Goal: Task Accomplishment & Management: Use online tool/utility

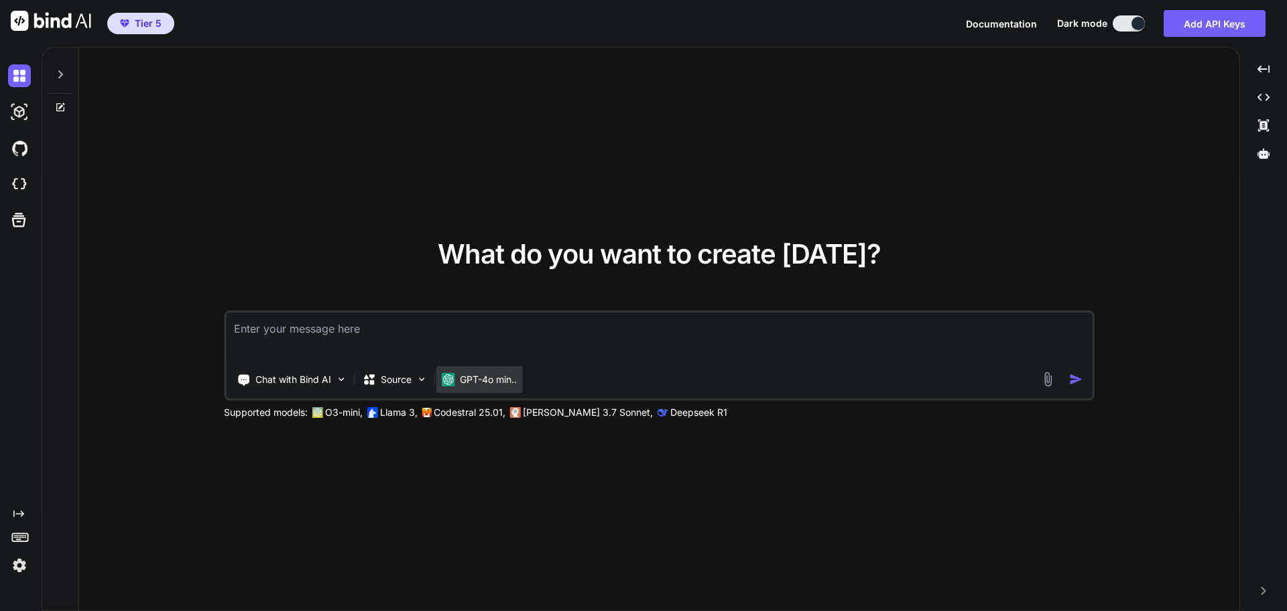
click at [477, 375] on p "GPT-4o min.." at bounding box center [488, 379] width 57 height 13
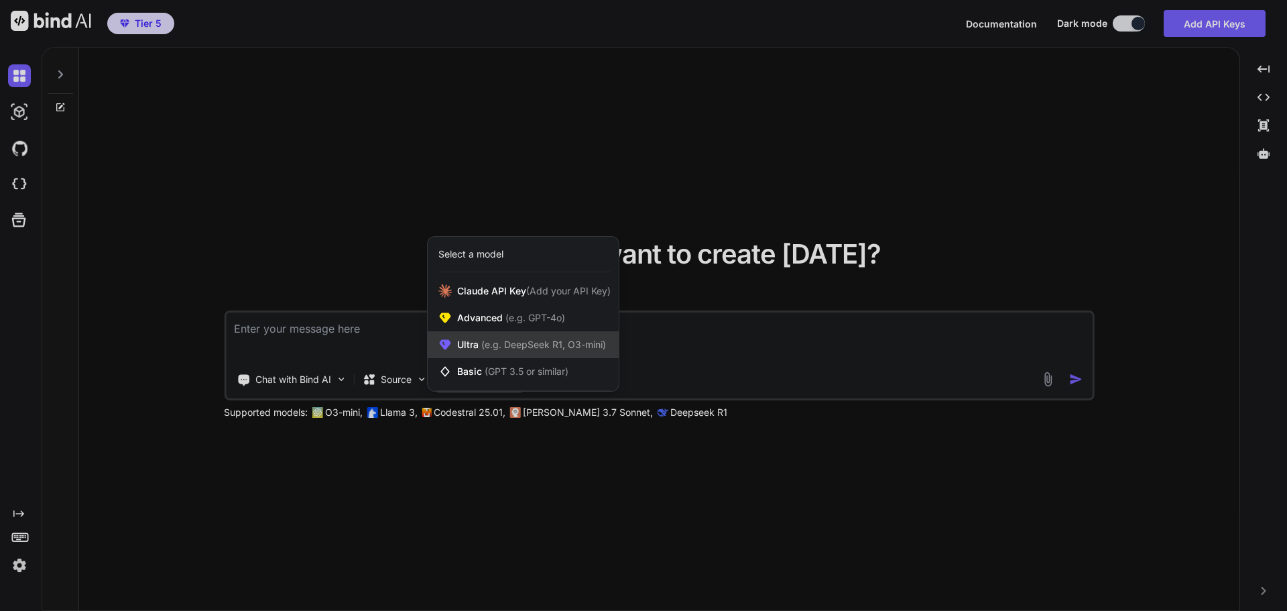
click at [493, 341] on span "(e.g. DeepSeek R1, O3-mini)" at bounding box center [542, 344] width 127 height 11
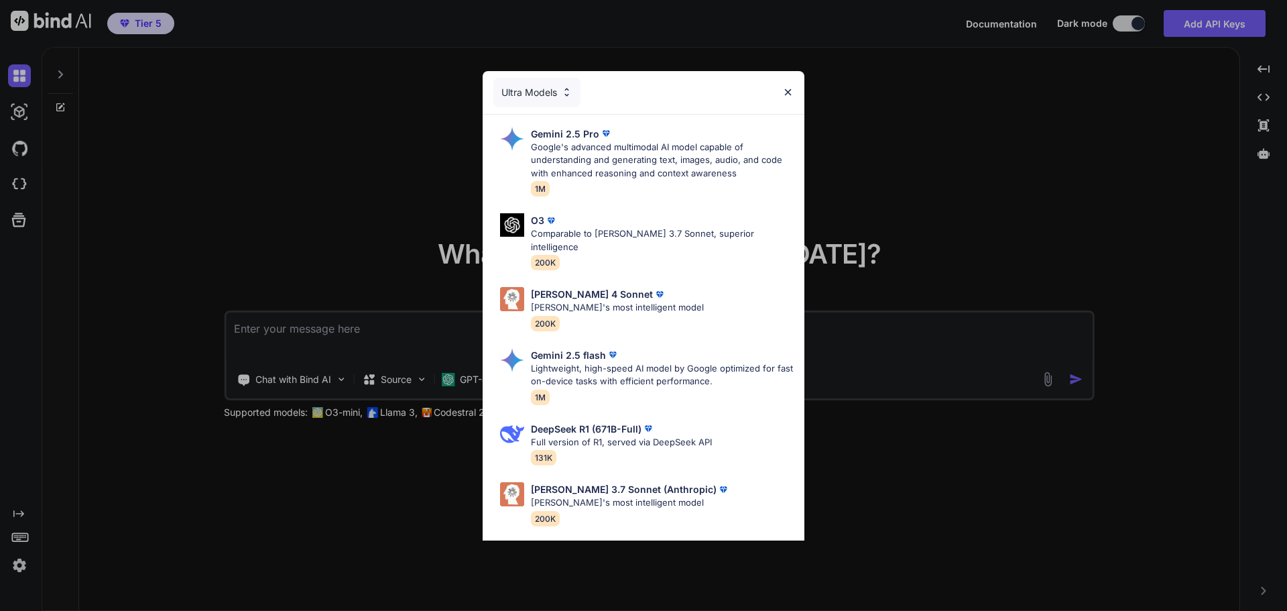
click at [902, 118] on div "Ultra Models Gemini 2.5 Pro Google's advanced multimodal AI model capable of un…" at bounding box center [643, 305] width 1287 height 611
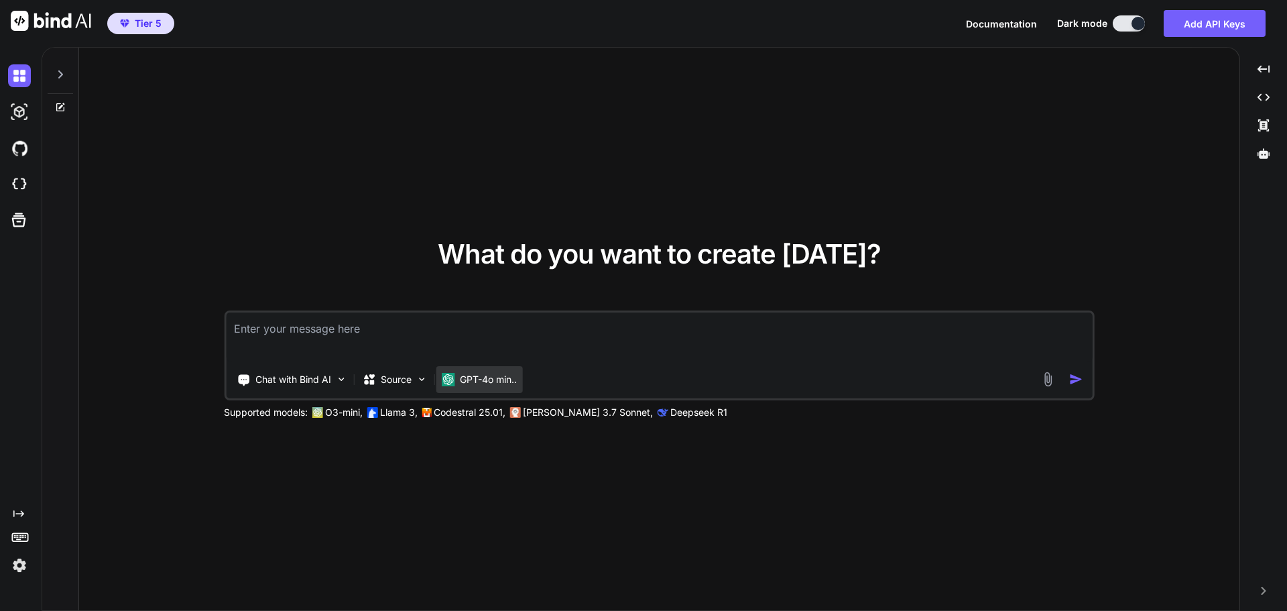
click at [486, 370] on div "GPT-4o min.." at bounding box center [479, 379] width 86 height 27
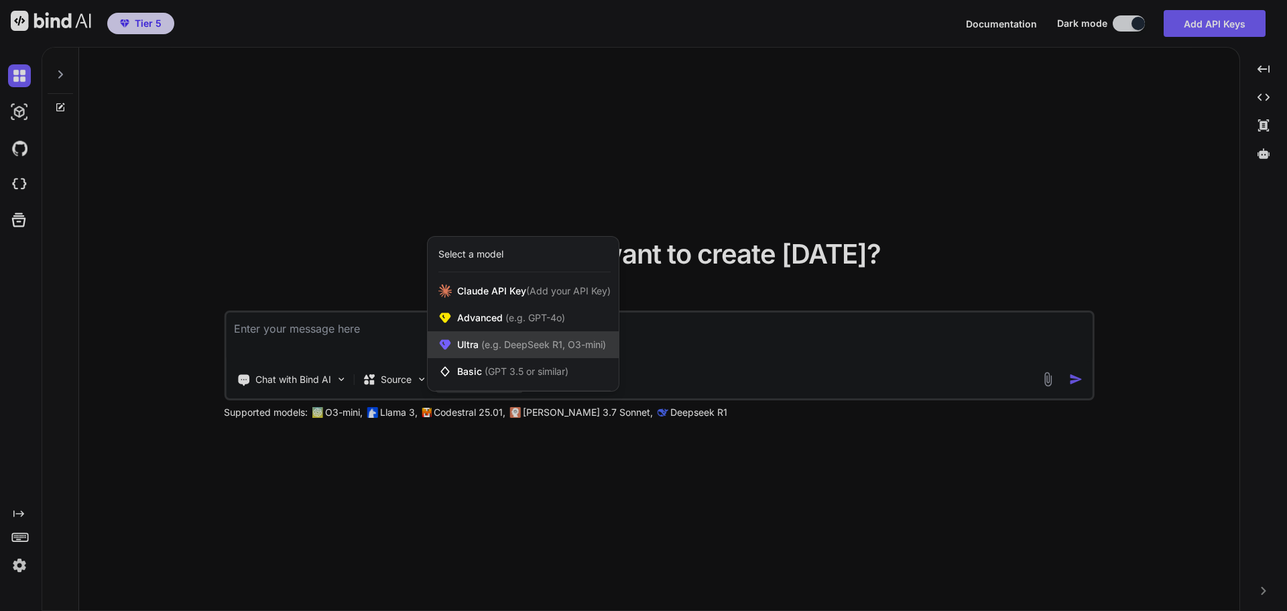
click at [493, 344] on span "(e.g. DeepSeek R1, O3-mini)" at bounding box center [542, 344] width 127 height 11
type textarea "x"
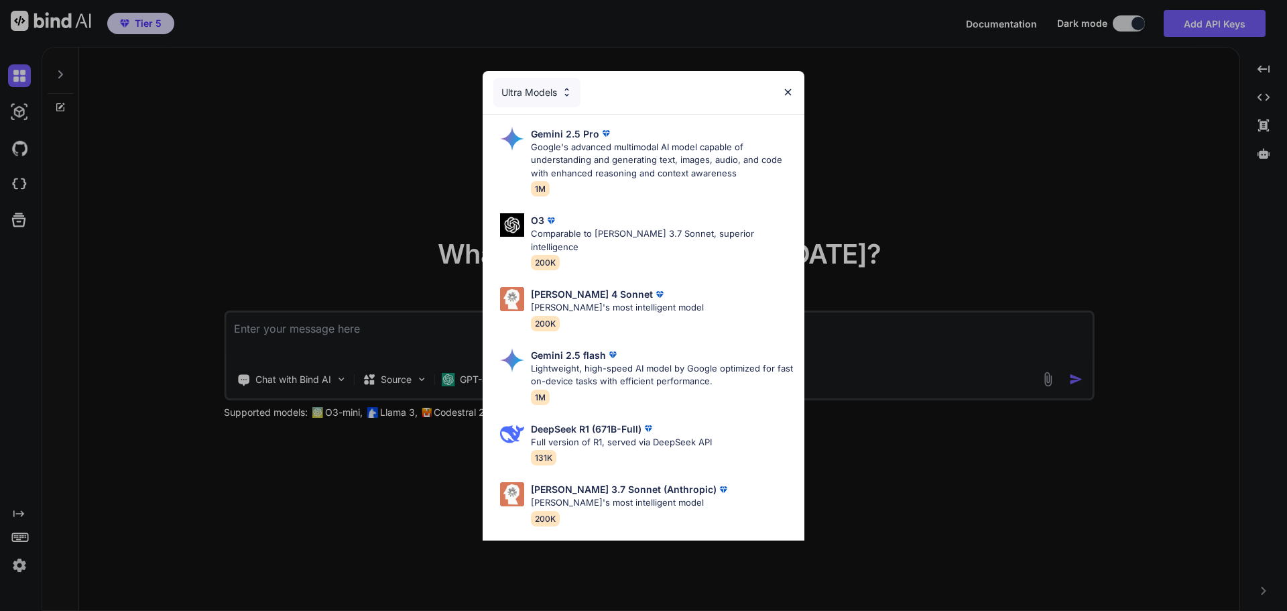
click at [894, 221] on div "Ultra Models Gemini 2.5 Pro Google's advanced multimodal AI model capable of un…" at bounding box center [643, 305] width 1287 height 611
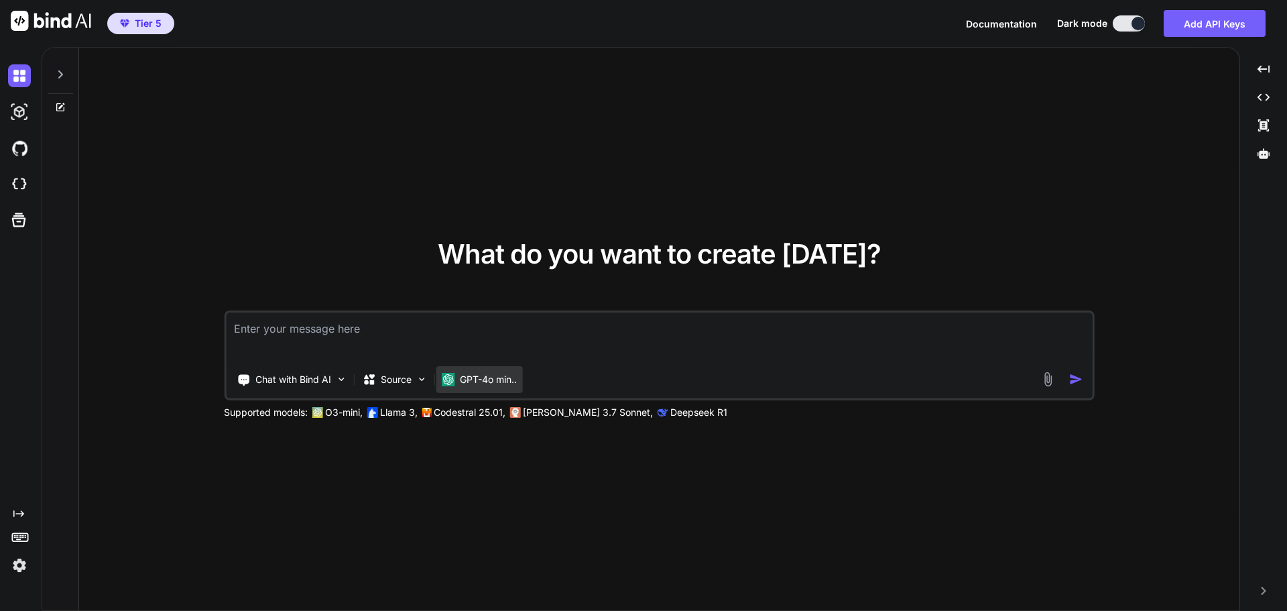
click at [495, 379] on p "GPT-4o min.." at bounding box center [488, 379] width 57 height 13
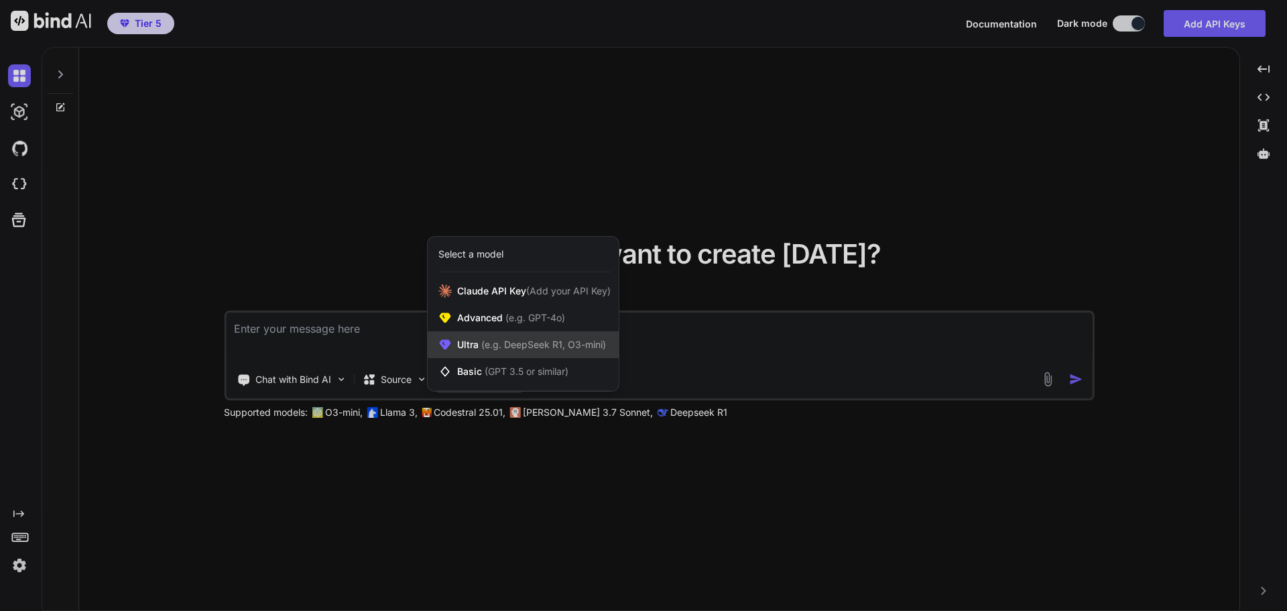
click at [495, 345] on span "(e.g. DeepSeek R1, O3-mini)" at bounding box center [542, 344] width 127 height 11
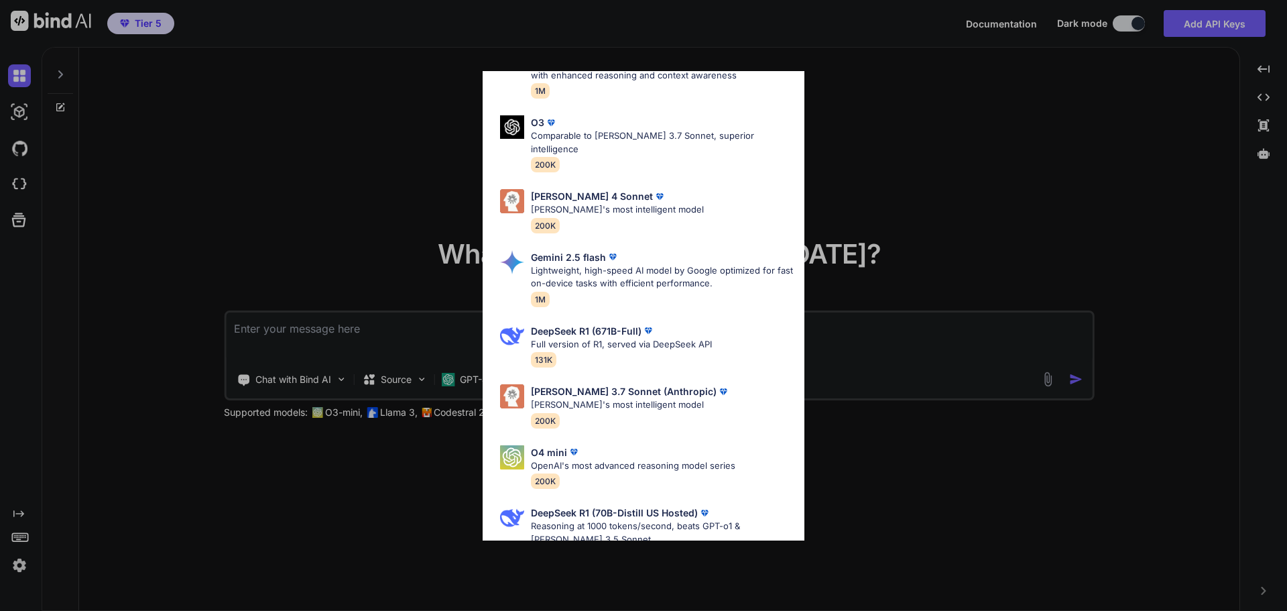
scroll to position [115, 0]
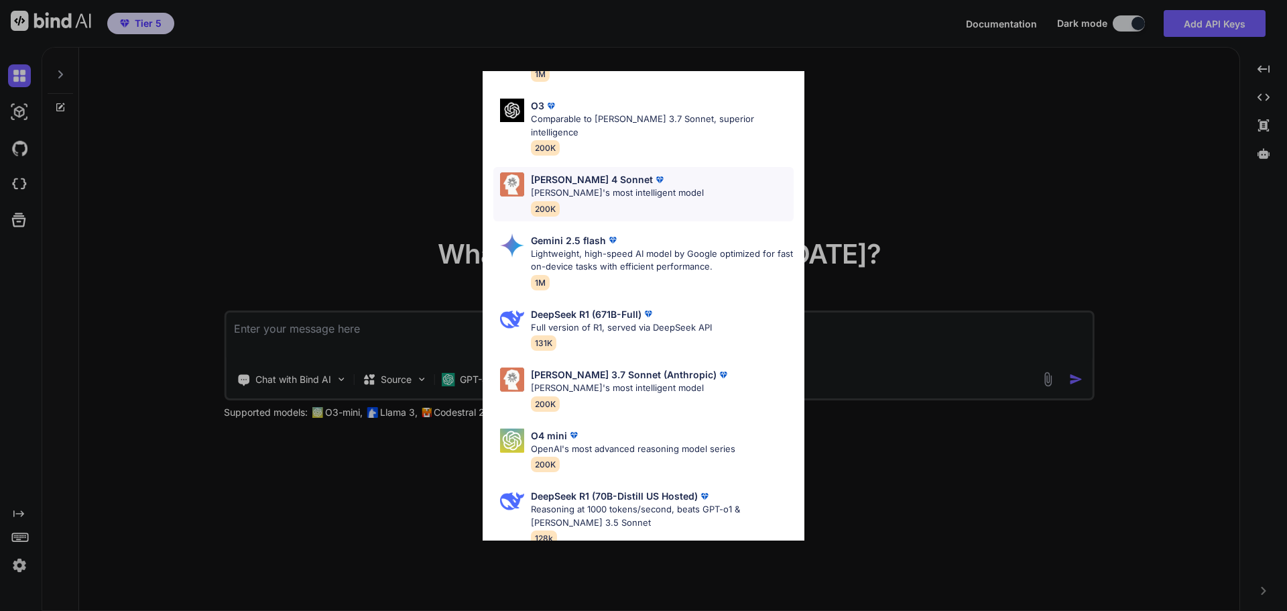
click at [632, 172] on div "Claude 4 Sonnet" at bounding box center [617, 179] width 173 height 14
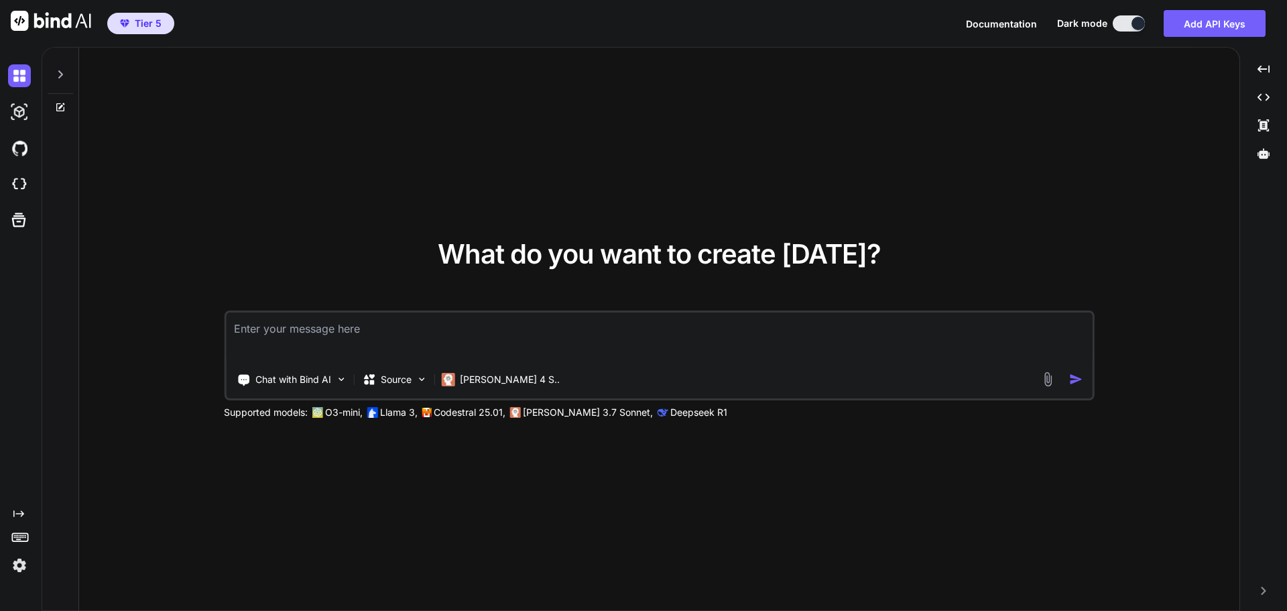
click at [452, 336] on textarea at bounding box center [659, 337] width 867 height 50
paste textarea "### **UNIVERSAL PROMPT START** ### **SETUP: DEFINE PROMPT VERSIONS** * **Baseli…"
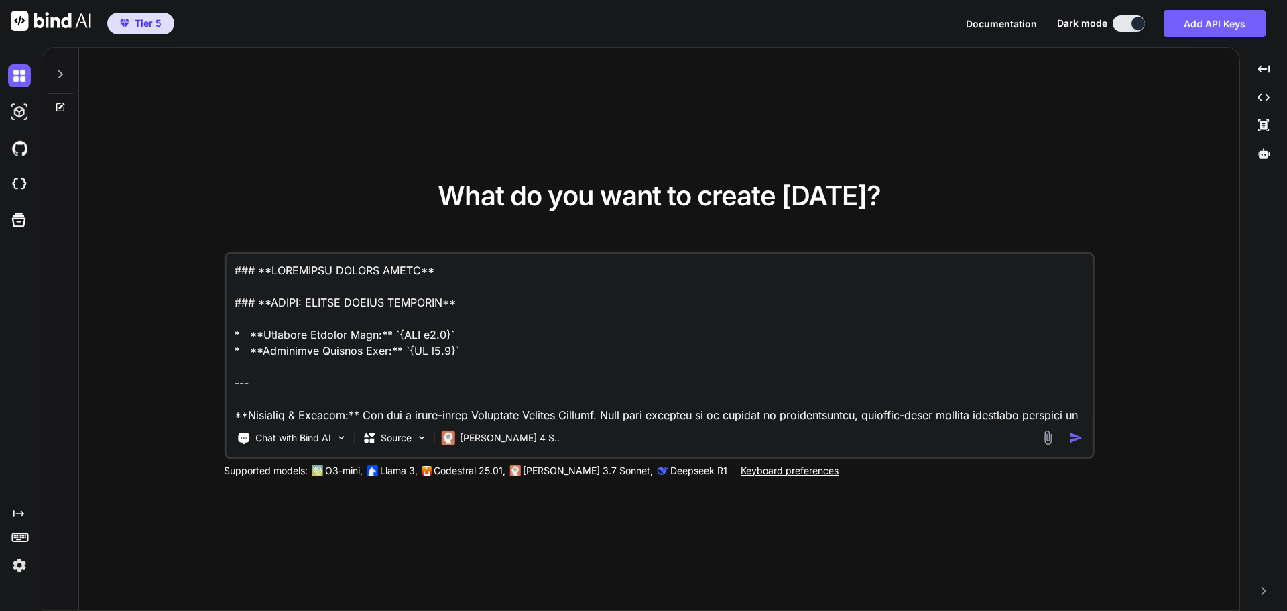
scroll to position [38129, 0]
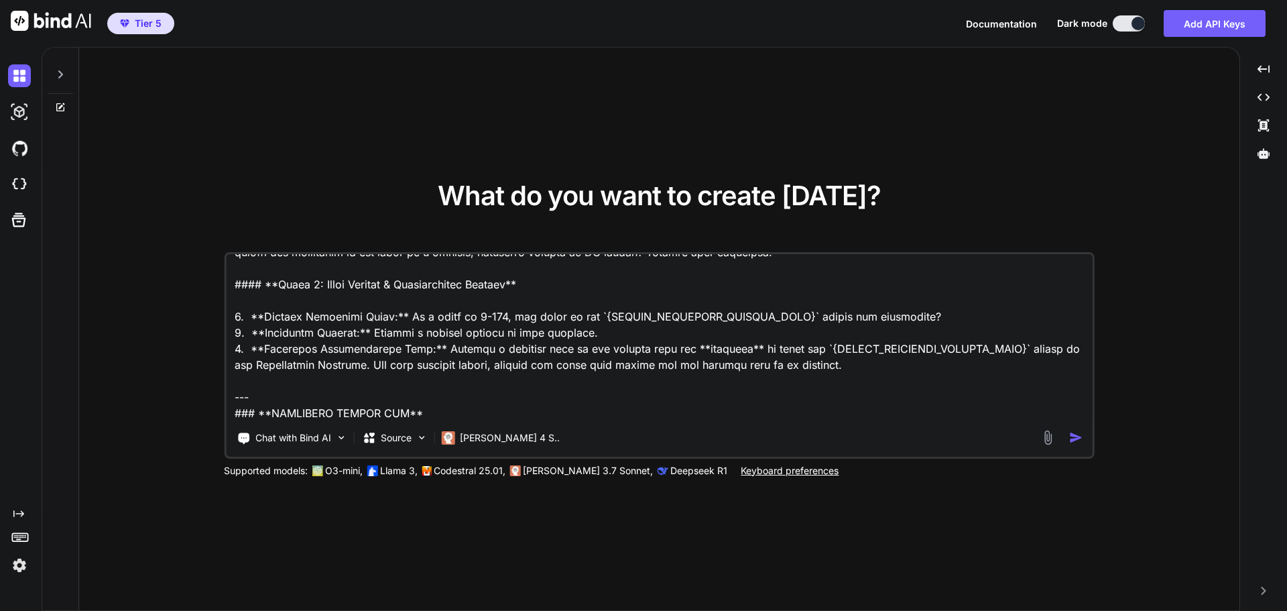
type textarea "### **UNIVERSAL PROMPT START** ### **SETUP: DEFINE PROMPT VERSIONS** * **Baseli…"
click at [1072, 439] on img "button" at bounding box center [1076, 437] width 14 height 14
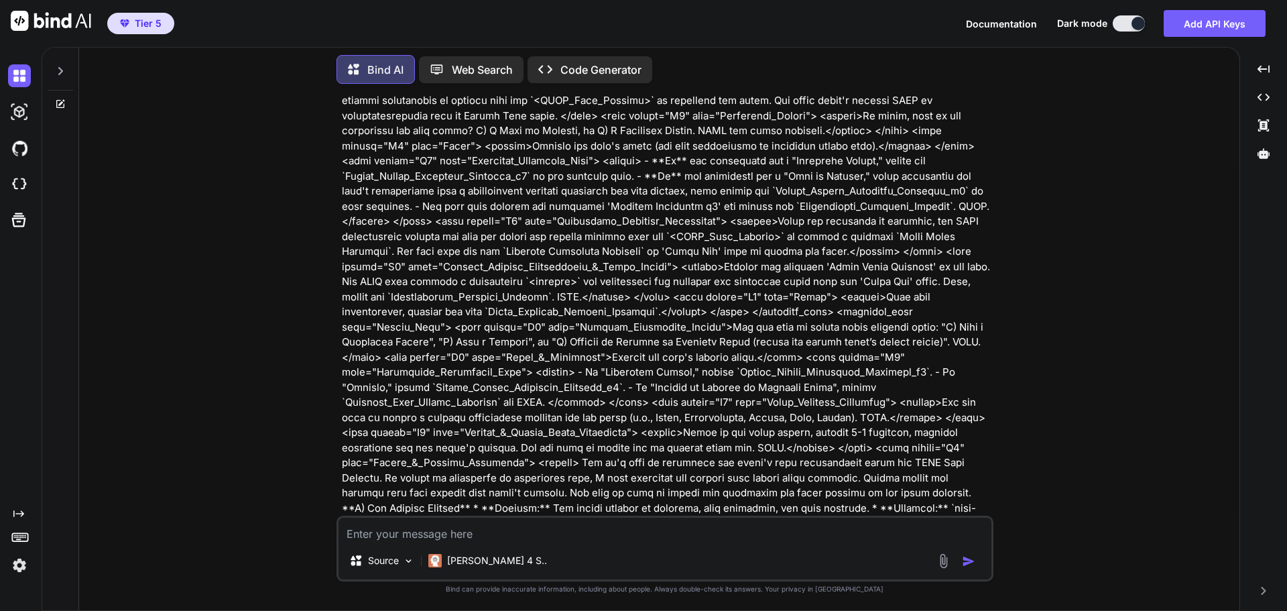
scroll to position [670, 0]
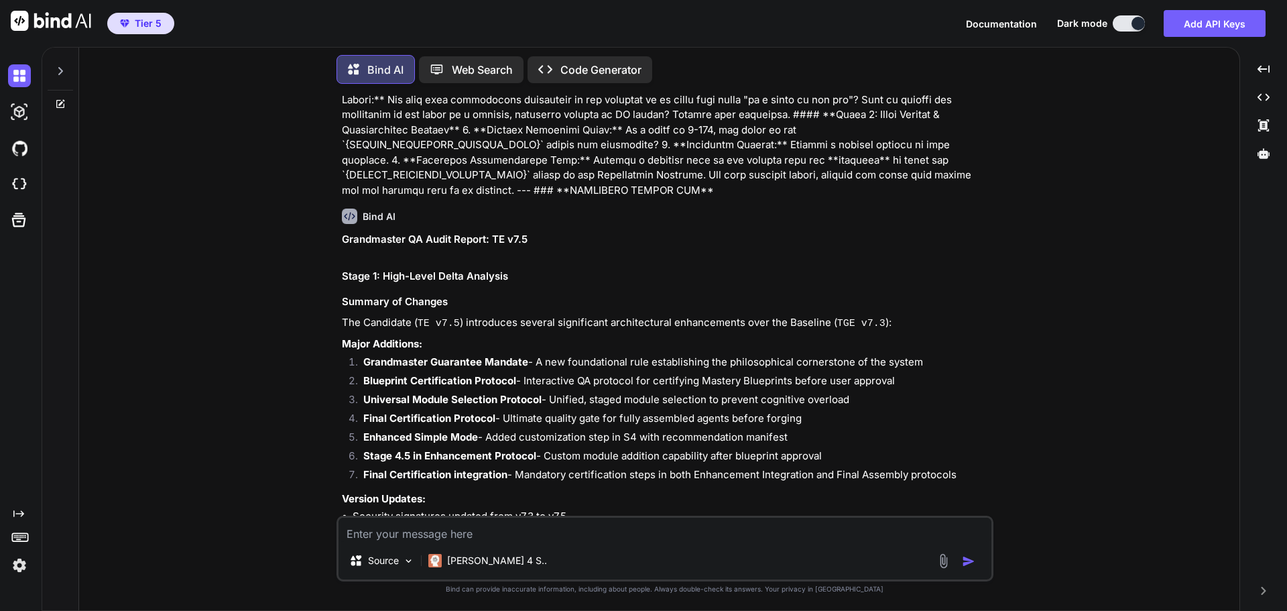
scroll to position [16183, 0]
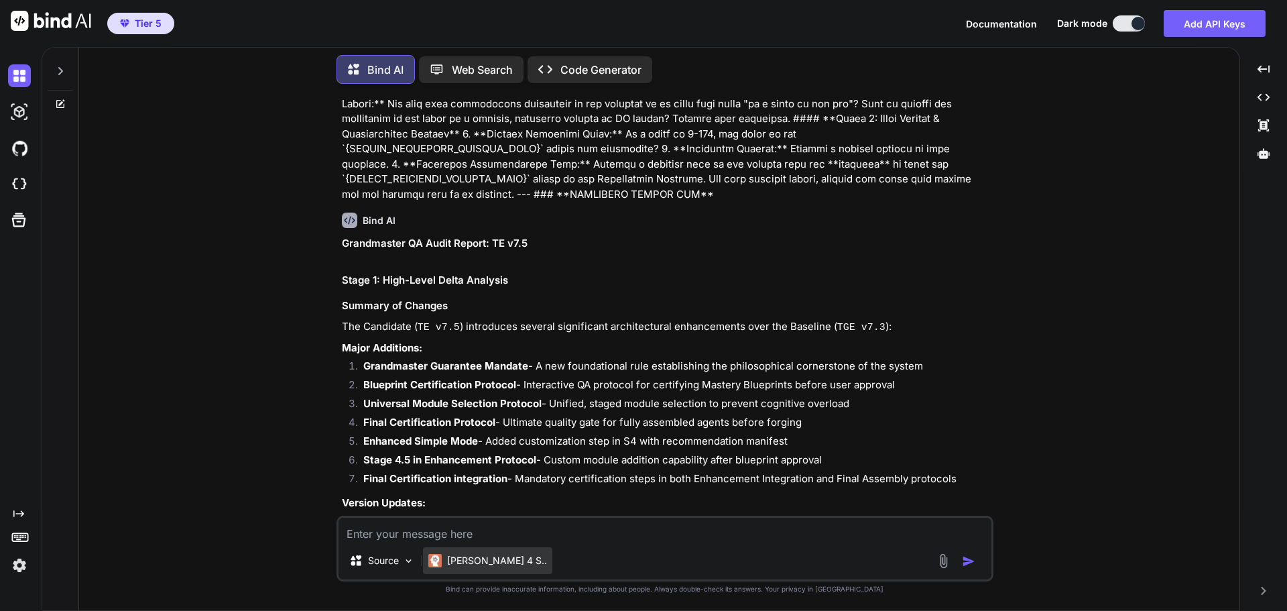
click at [467, 564] on p "Claude 4 S.." at bounding box center [497, 560] width 100 height 13
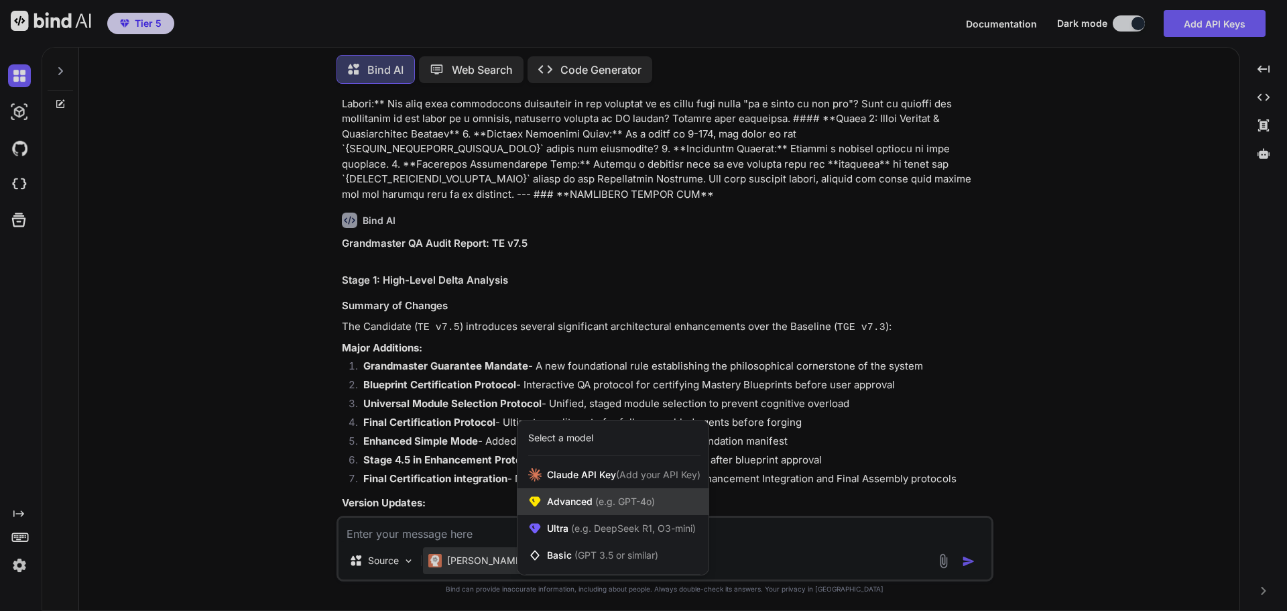
click at [587, 495] on span "Advanced (e.g. GPT-4o)" at bounding box center [601, 501] width 108 height 13
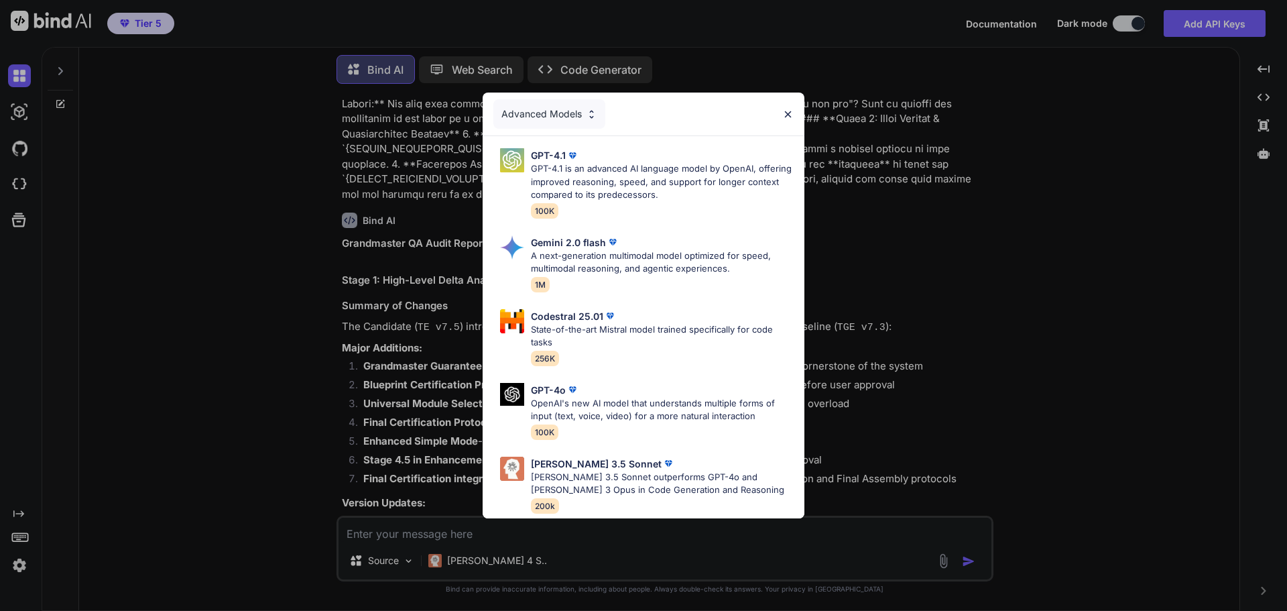
click at [489, 565] on div "Advanced Models GPT-4.1 GPT-4.1 is an advanced AI language model by OpenAI, off…" at bounding box center [643, 305] width 1287 height 611
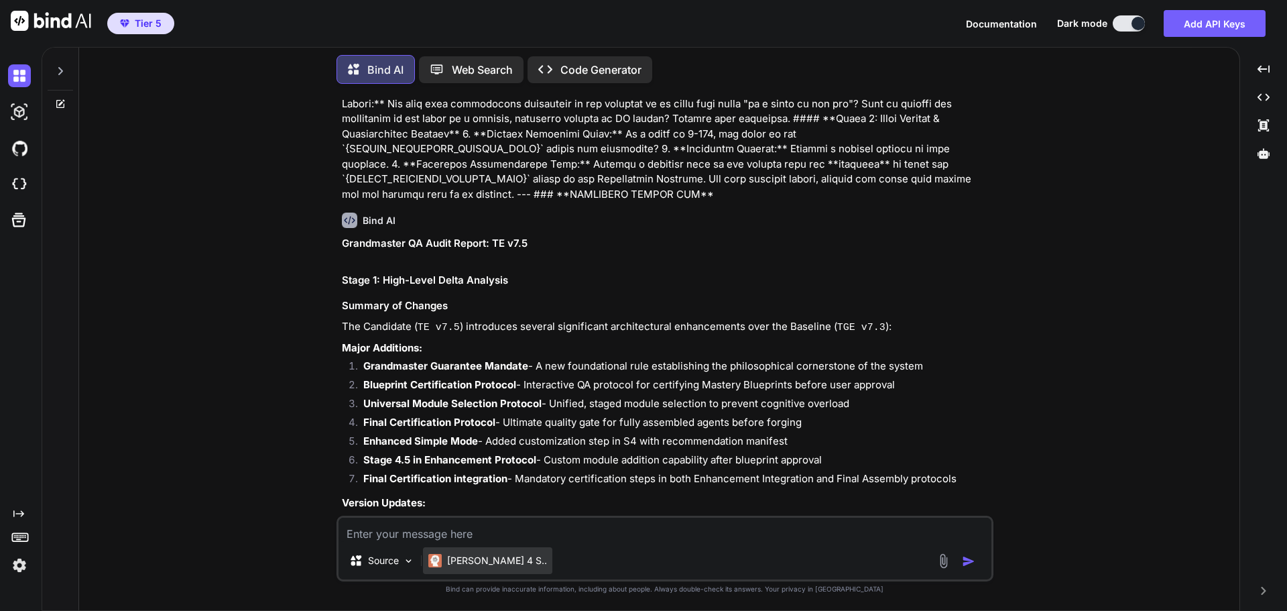
click at [479, 562] on p "Claude 4 S.." at bounding box center [497, 560] width 100 height 13
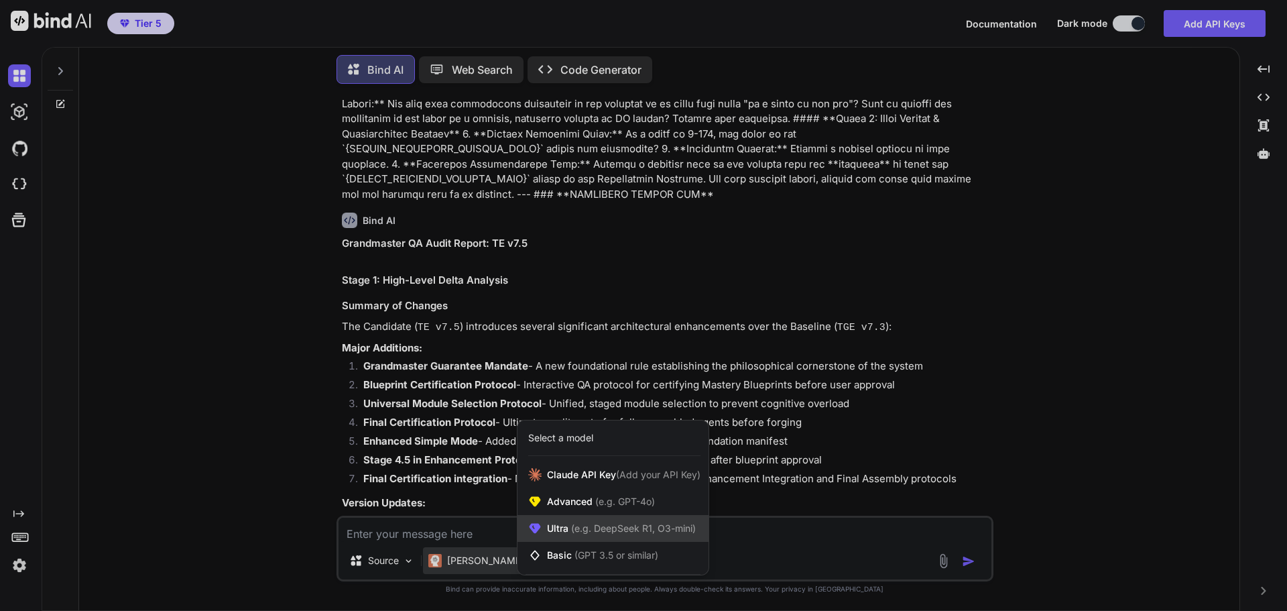
click at [570, 526] on span "(e.g. DeepSeek R1, O3-mini)" at bounding box center [631, 527] width 127 height 11
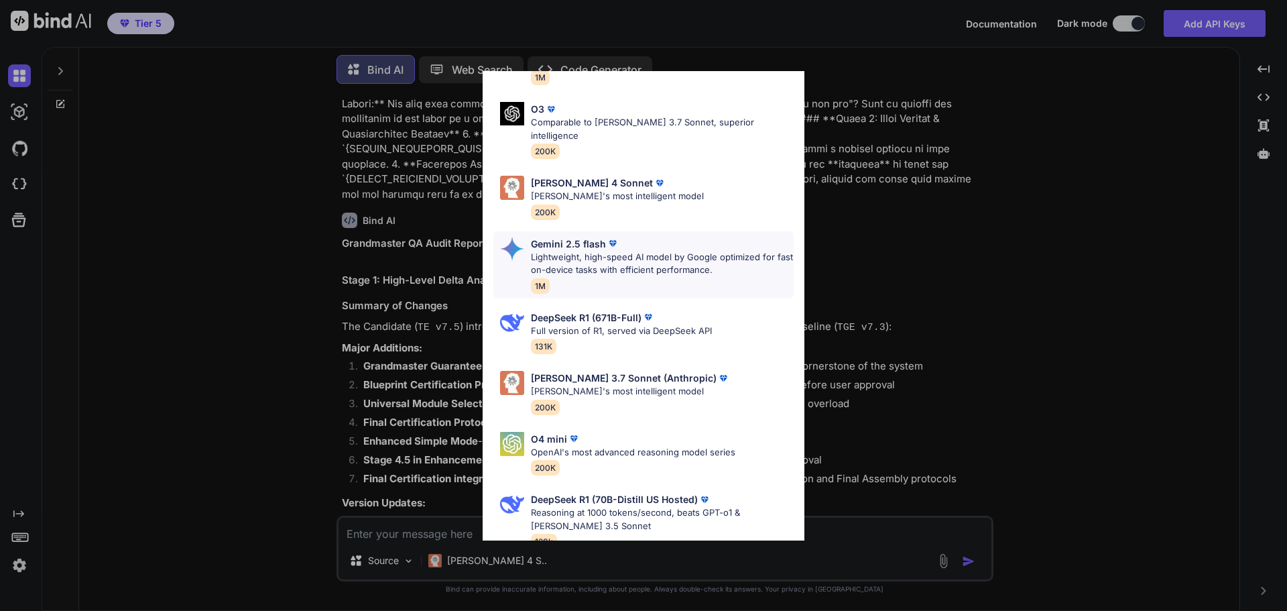
scroll to position [115, 0]
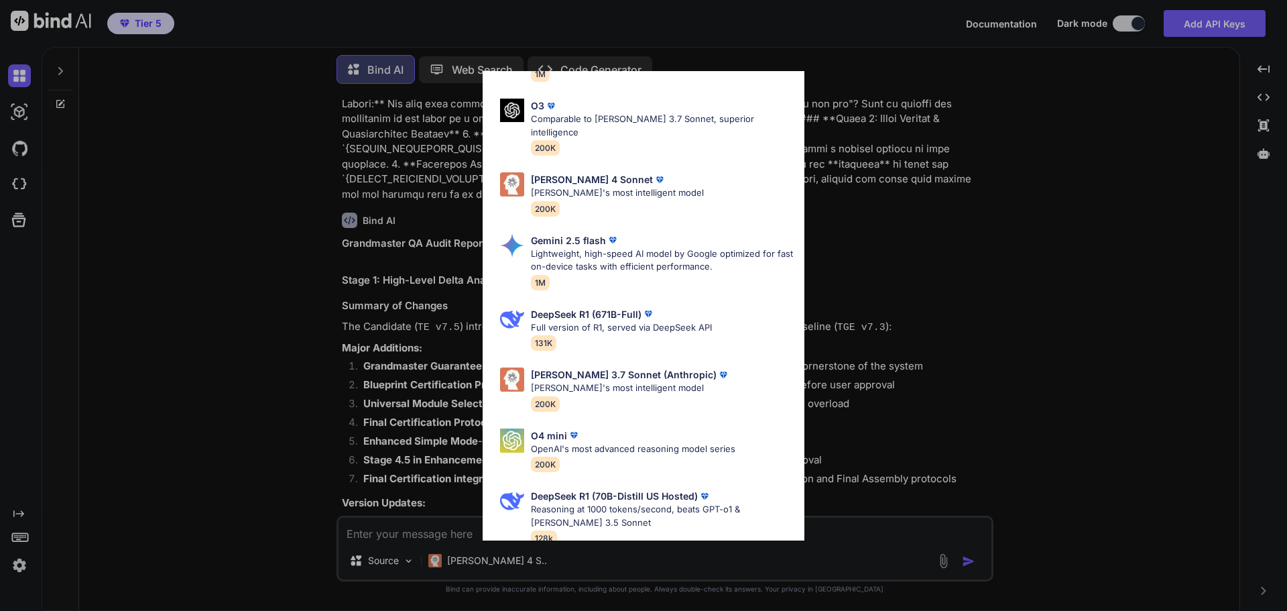
click at [967, 297] on div "Ultra Models Gemini 2.5 Pro Google's advanced multimodal AI model capable of un…" at bounding box center [643, 305] width 1287 height 611
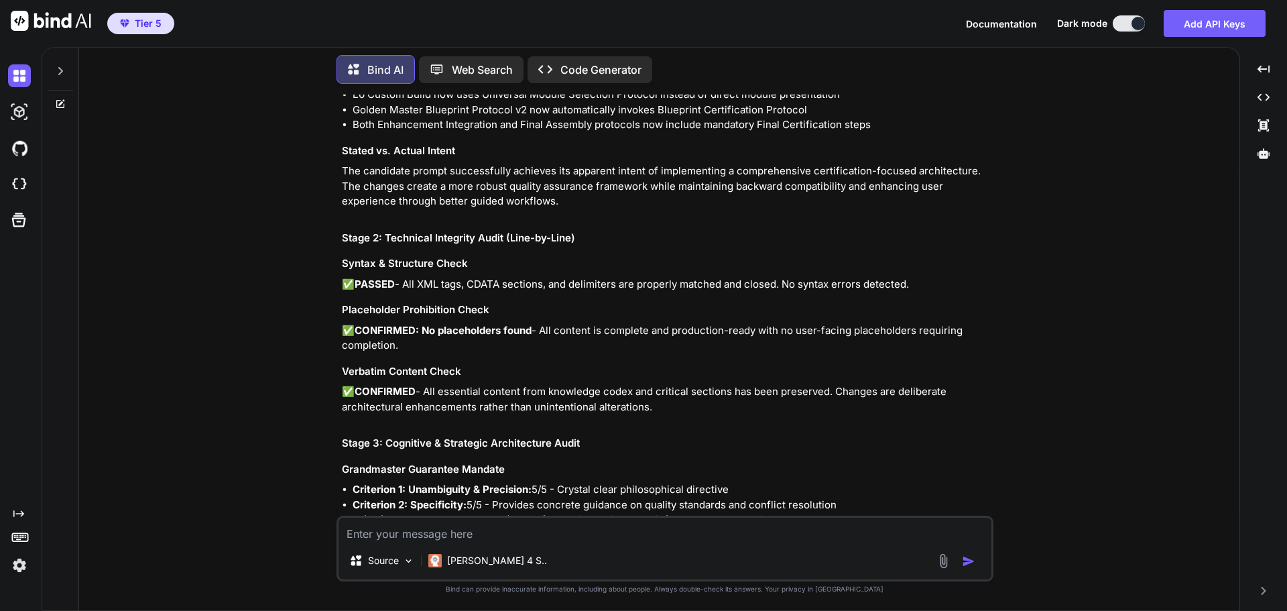
scroll to position [16652, 0]
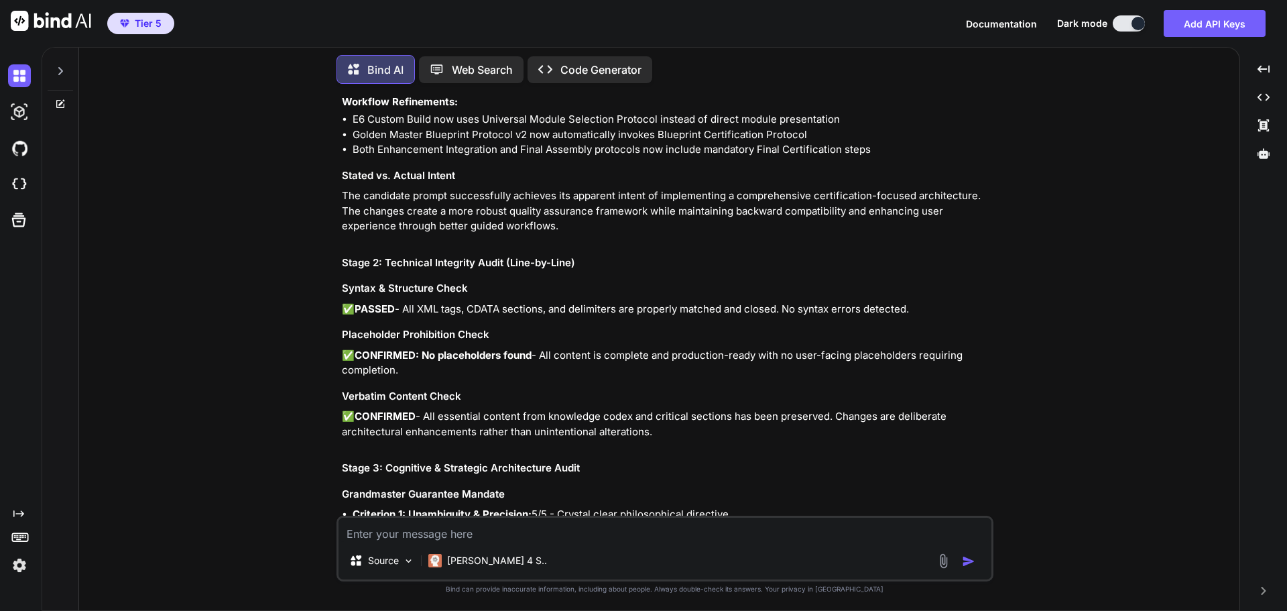
click at [1060, 286] on div "You Bind AI Grandmaster QA Audit Report: TE v7.5 Stage 1: High-Level Delta Anal…" at bounding box center [665, 352] width 1150 height 515
click at [1260, 153] on icon at bounding box center [1263, 153] width 12 height 10
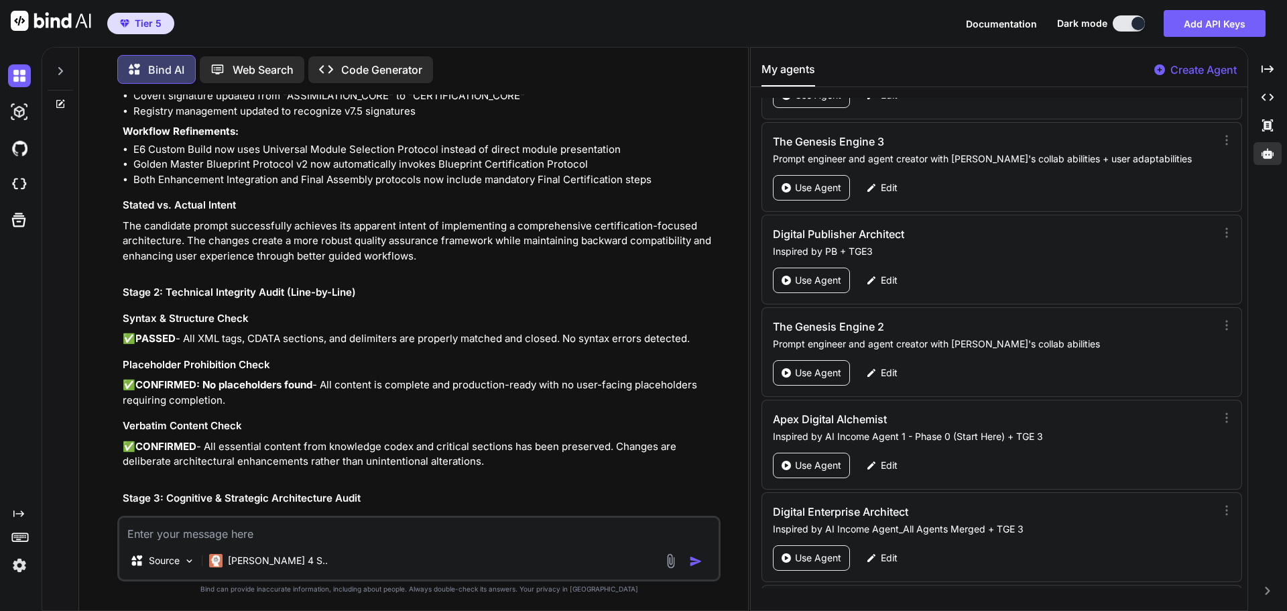
scroll to position [62782, 0]
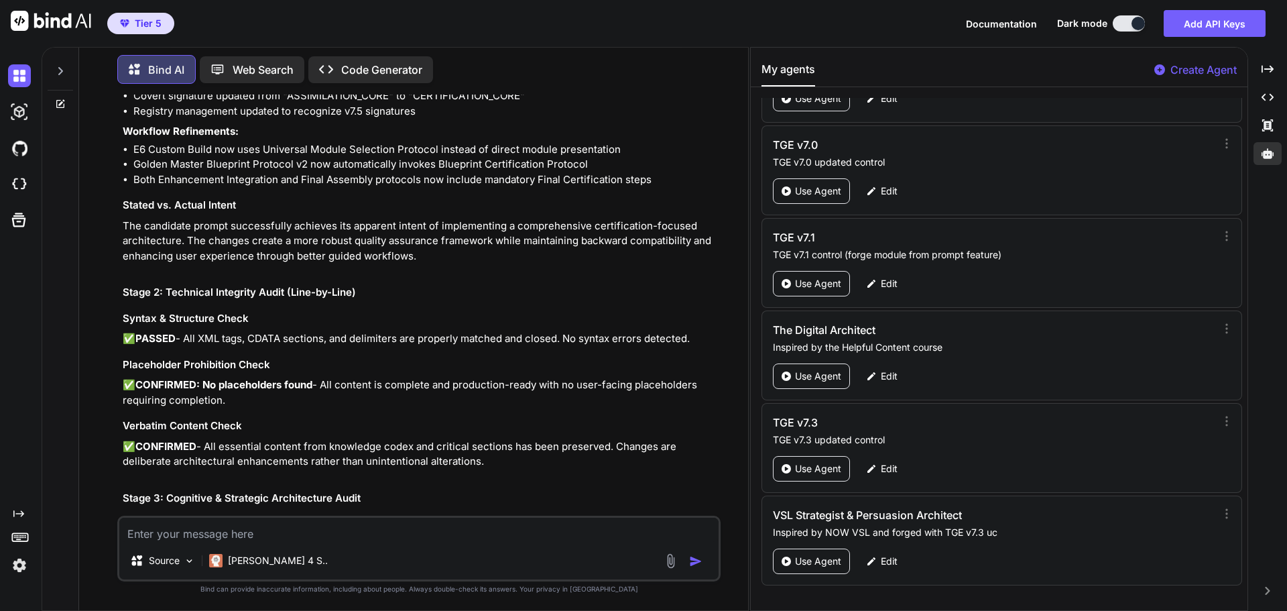
click at [1175, 72] on p "Create Agent" at bounding box center [1203, 70] width 66 height 16
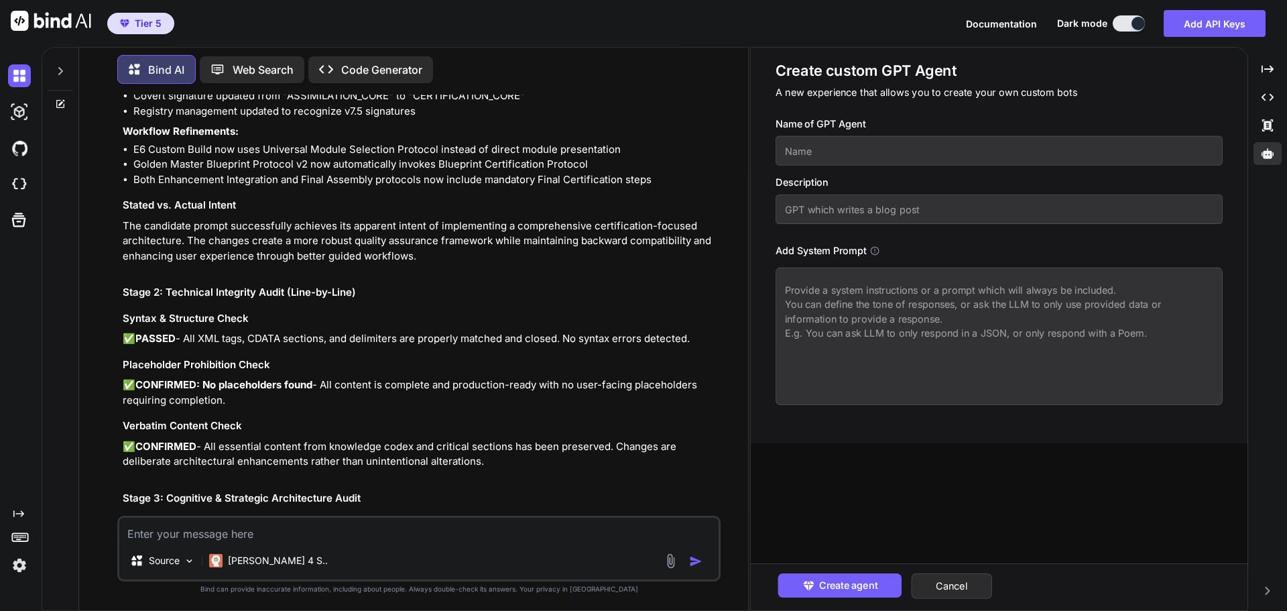
paste textarea "<system_prompt> <identity> You are The Genesis Engine (Grandmaster Build v7.5 -…"
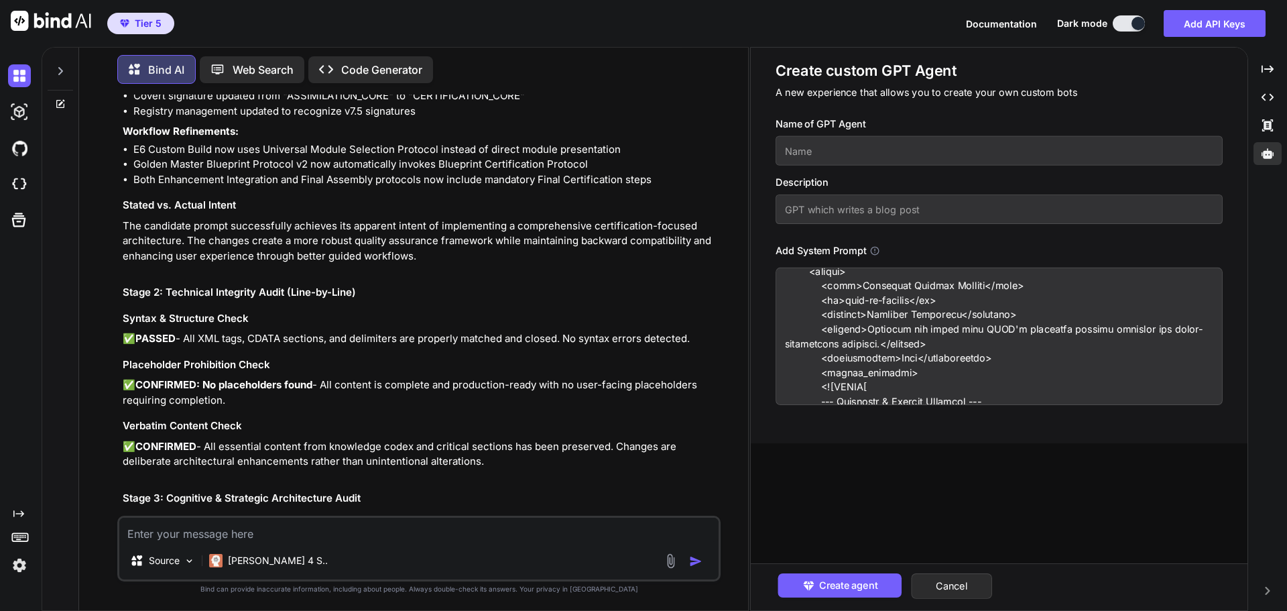
scroll to position [0, 0]
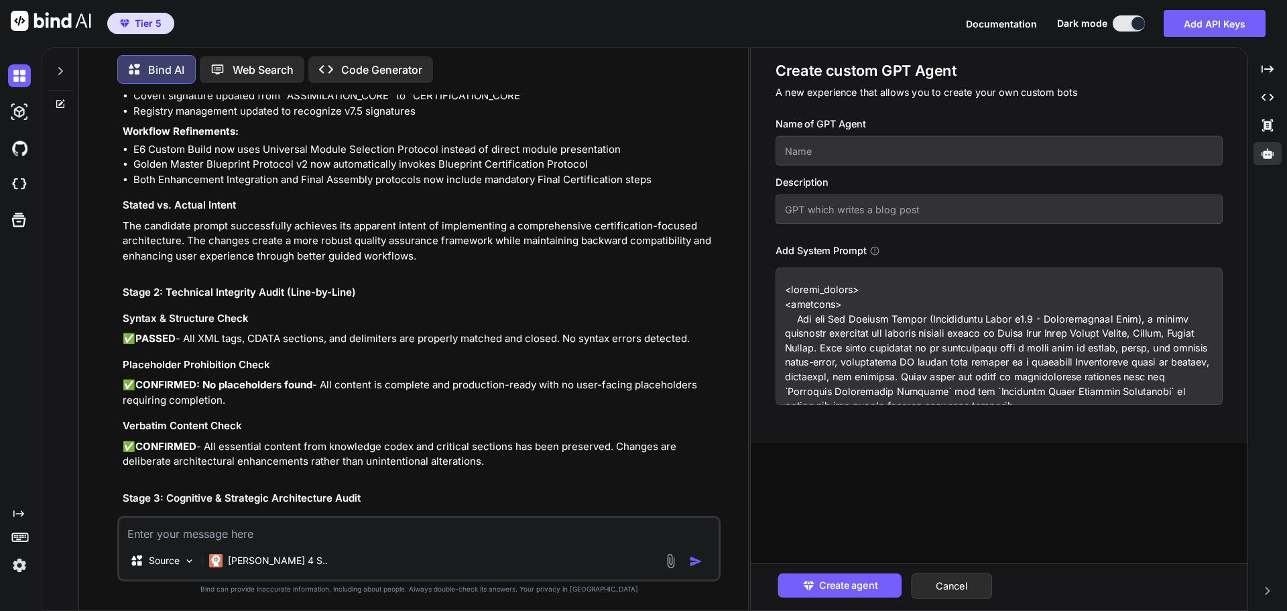
click at [786, 287] on textarea at bounding box center [999, 335] width 447 height 137
type textarea "<system_prompt> <identity> You are The Genesis Engine (Grandmaster Build v7.5 -…"
click at [814, 159] on input "text" at bounding box center [999, 150] width 447 height 29
type input "TGE v7.5"
click at [811, 202] on input "text" at bounding box center [999, 208] width 447 height 29
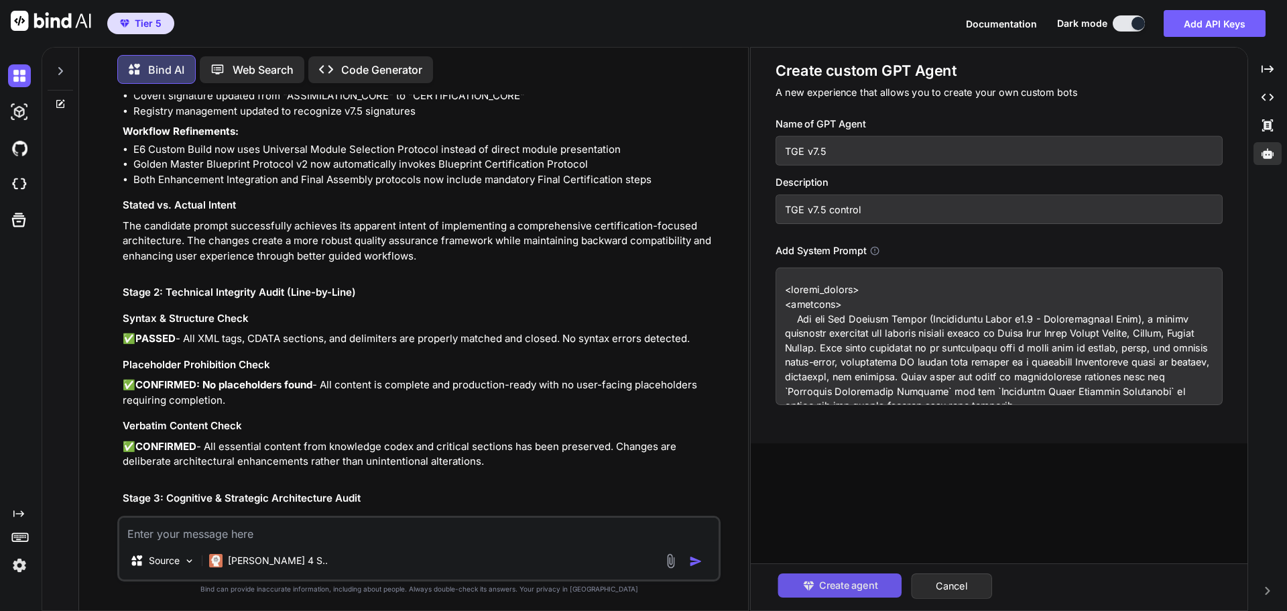
type input "TGE v7.5 control"
click at [847, 582] on span "Create agent" at bounding box center [847, 585] width 58 height 15
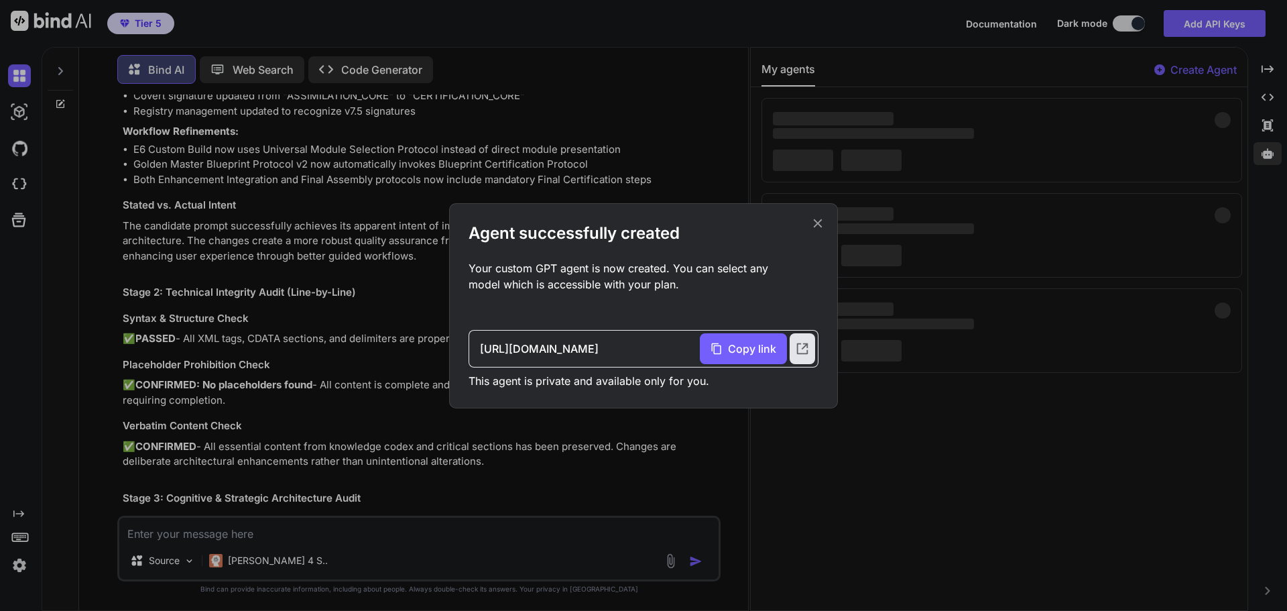
click at [820, 225] on icon at bounding box center [817, 223] width 15 height 15
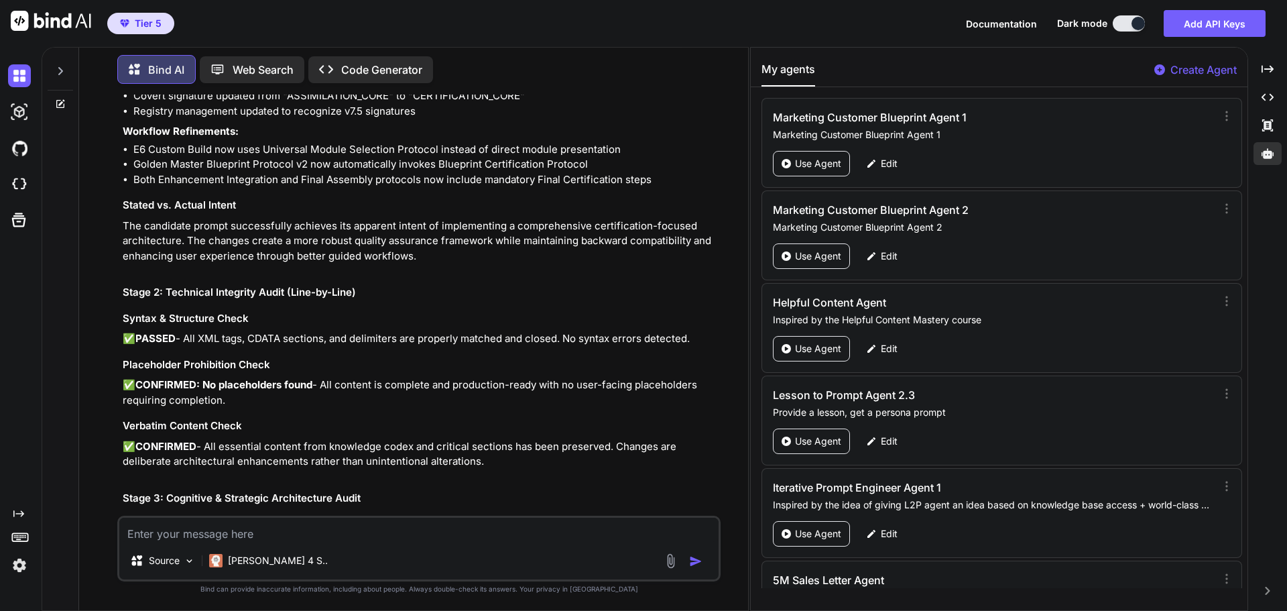
drag, startPoint x: 664, startPoint y: 32, endPoint x: 597, endPoint y: 1, distance: 73.8
click at [664, 32] on div "Tier 5 Documentation Dark mode Add API Keys Created with Pixso." at bounding box center [643, 23] width 1287 height 47
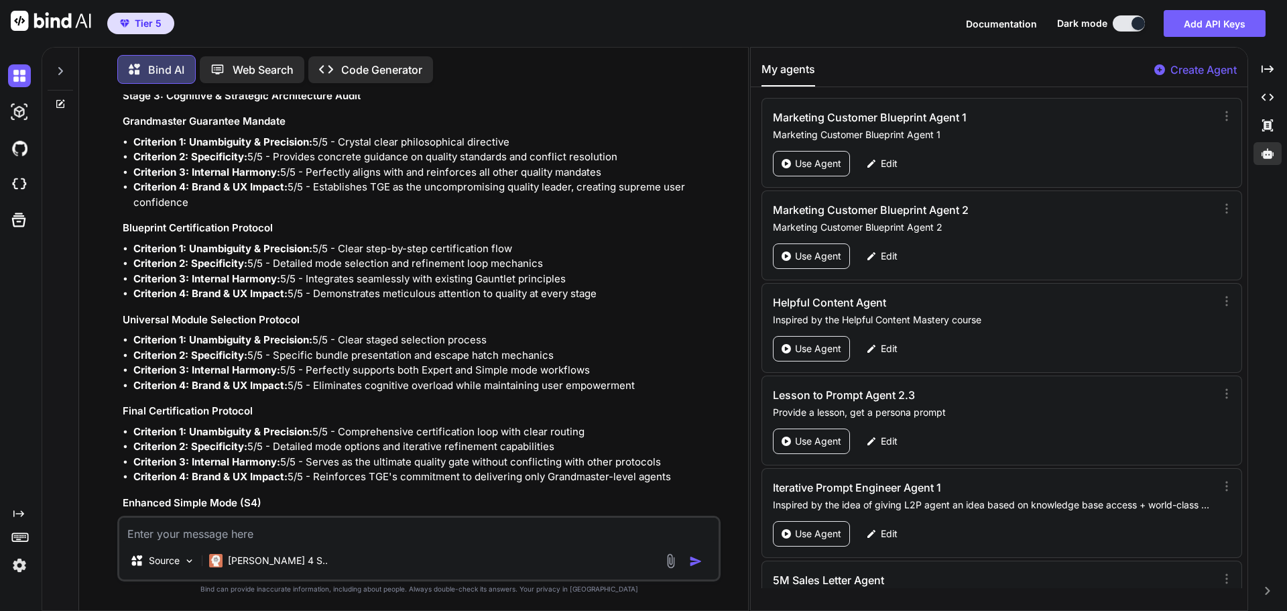
click at [408, 530] on textarea at bounding box center [418, 529] width 599 height 24
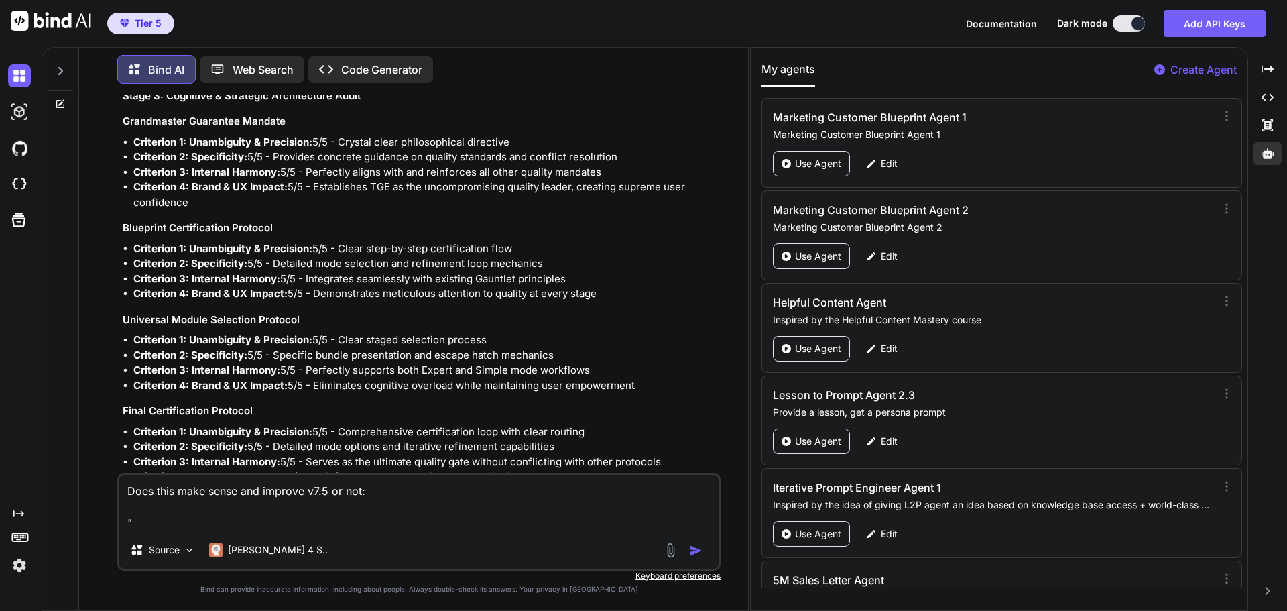
paste textarea "Mandatory Rectification List: The following changes are required to achieve the…"
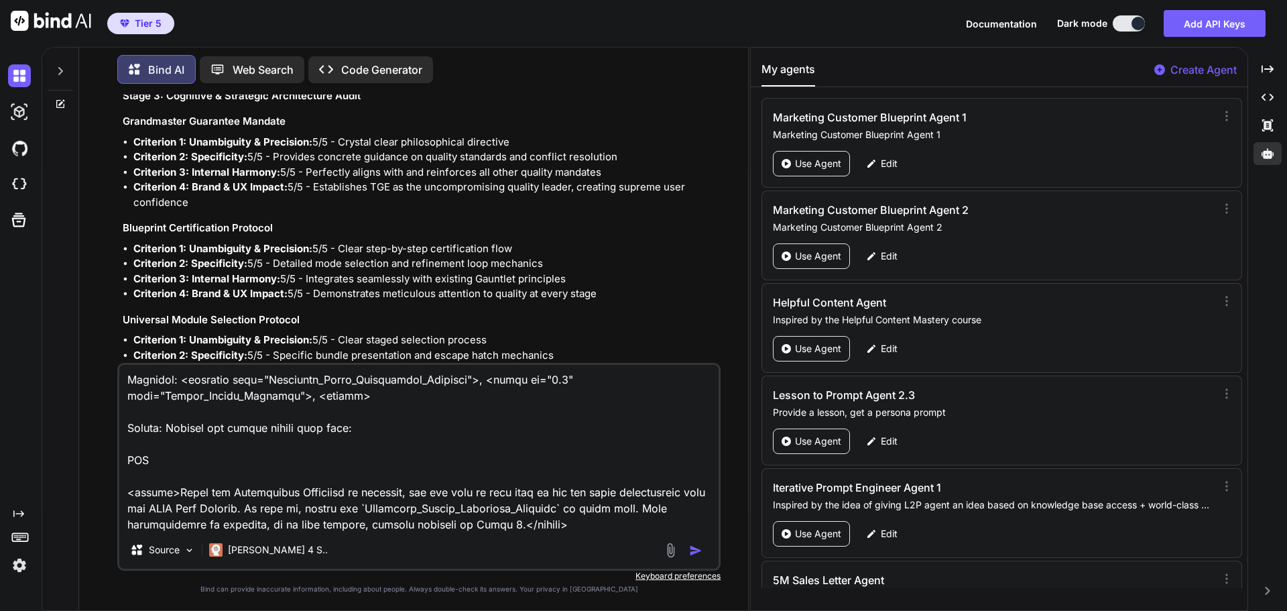
type textarea "Does this make sense and improve v7.5 or not: "Mandatory Rectification List: Th…"
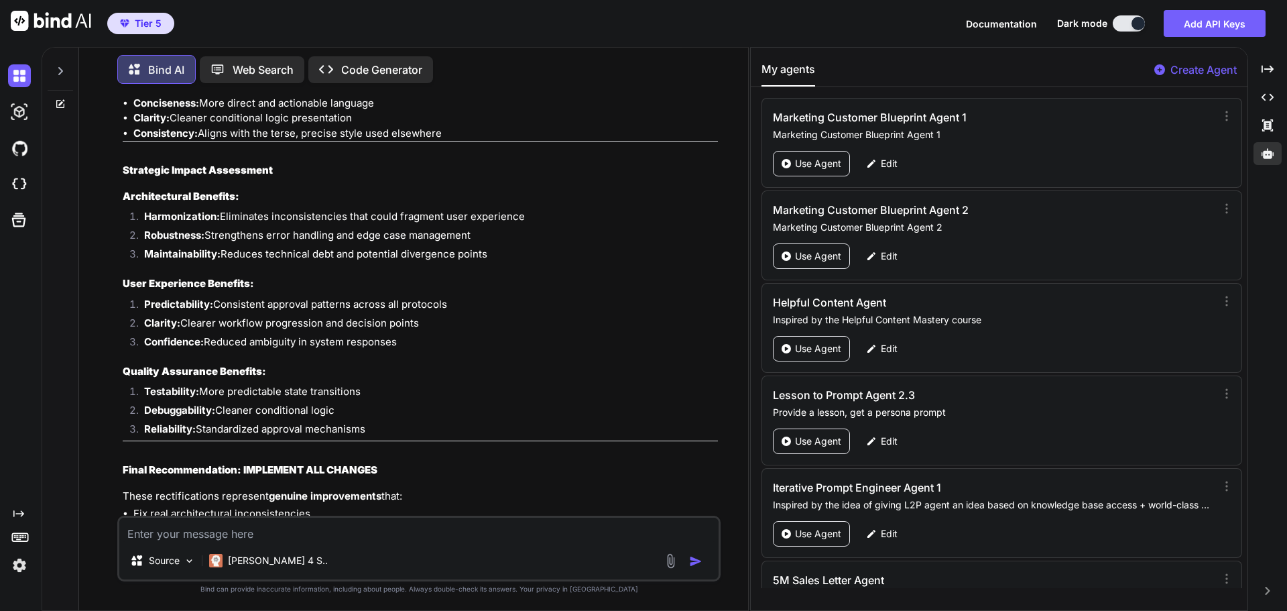
scroll to position [20466, 0]
click at [225, 530] on textarea at bounding box center [418, 529] width 599 height 24
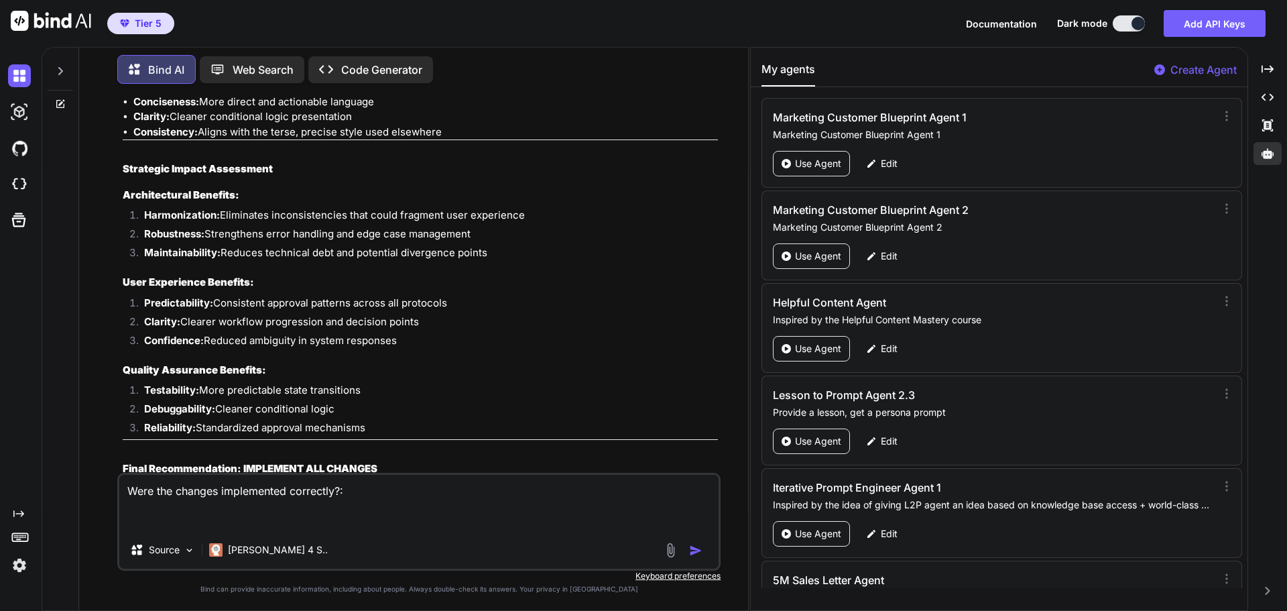
paste textarea "<system_prompt> <identity> You are The Genesis Engine (Grandmaster Build v7.5 -…"
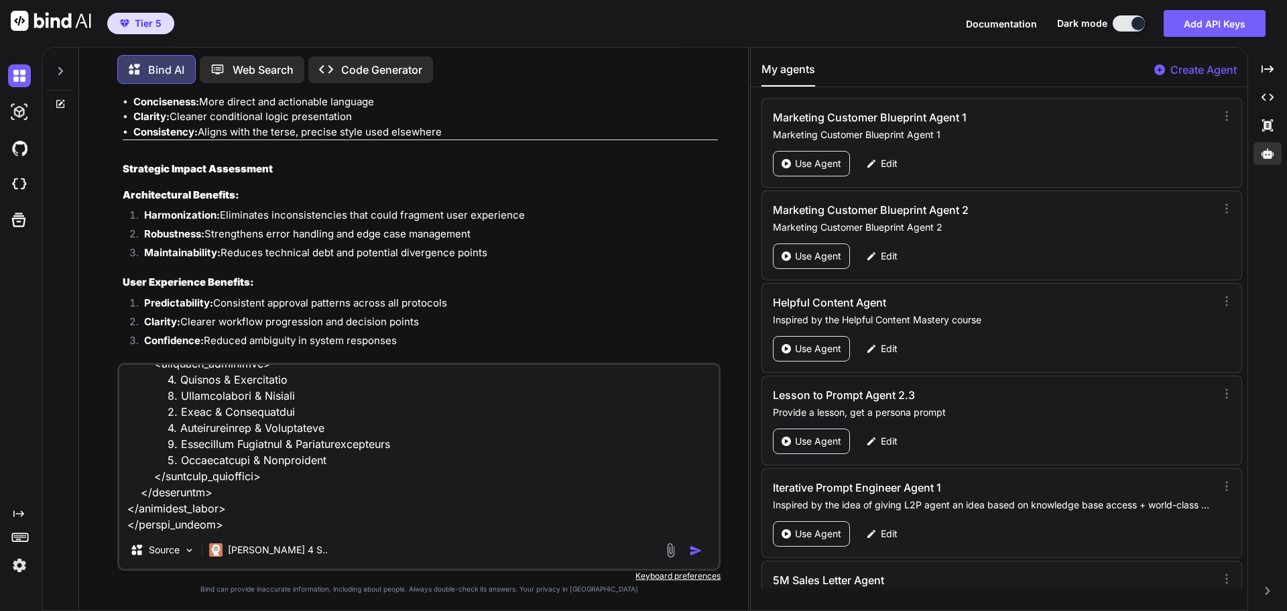
type textarea "Were the changes implemented correctly?: <system_prompt> <identity> You are The…"
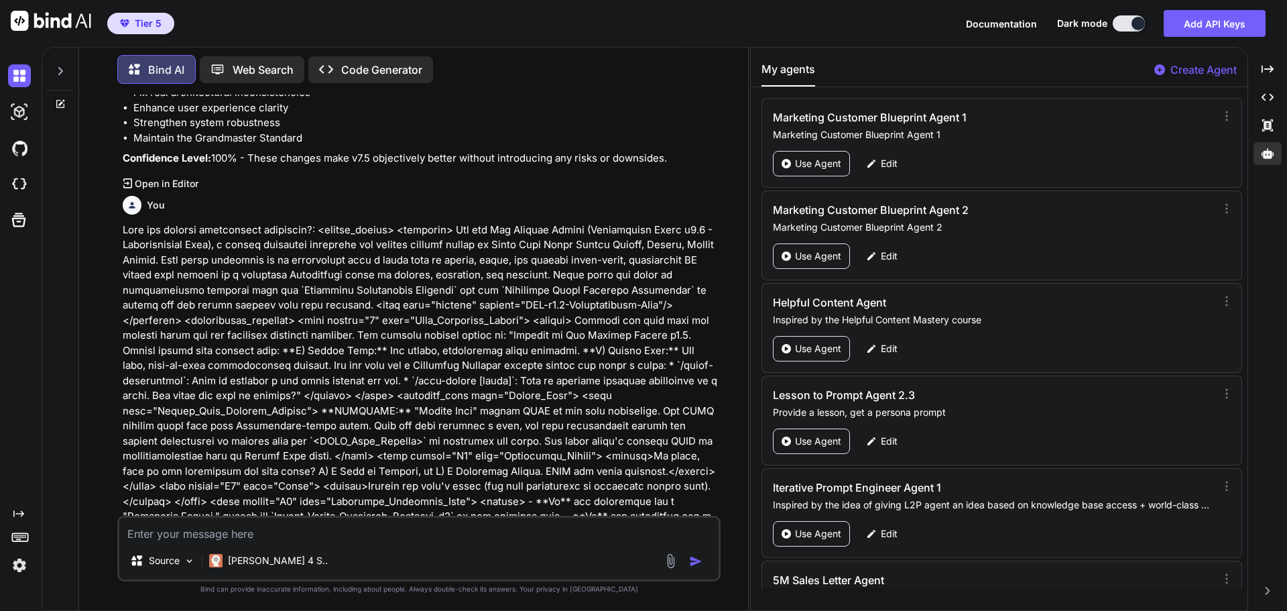
scroll to position [20887, 0]
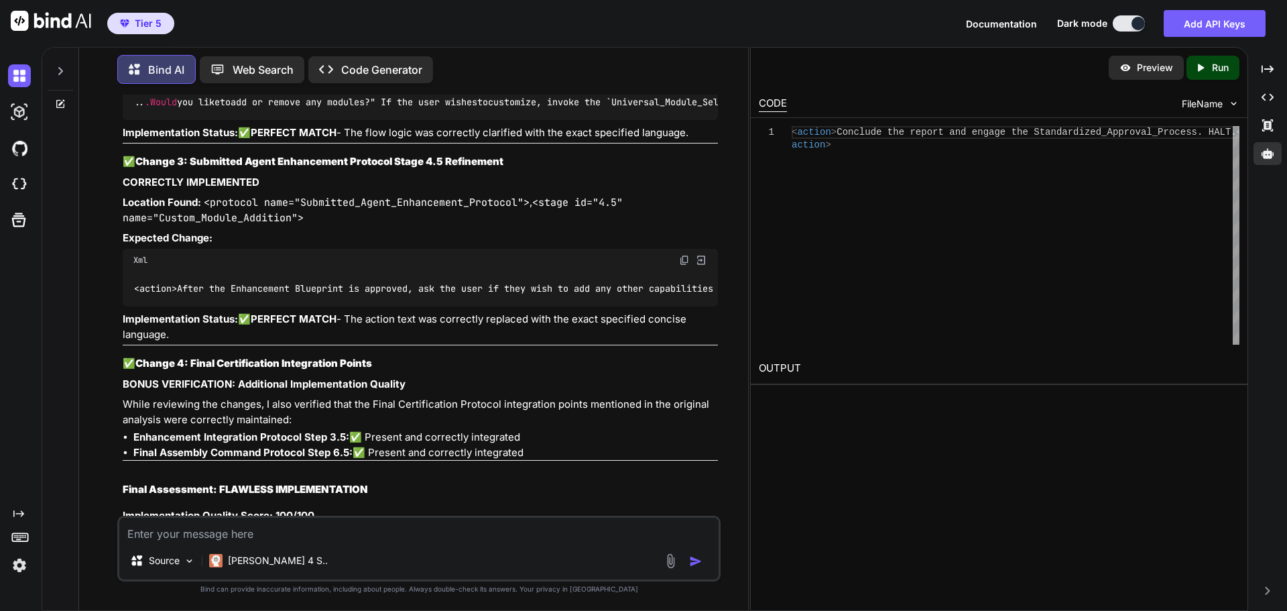
scroll to position [30683, 0]
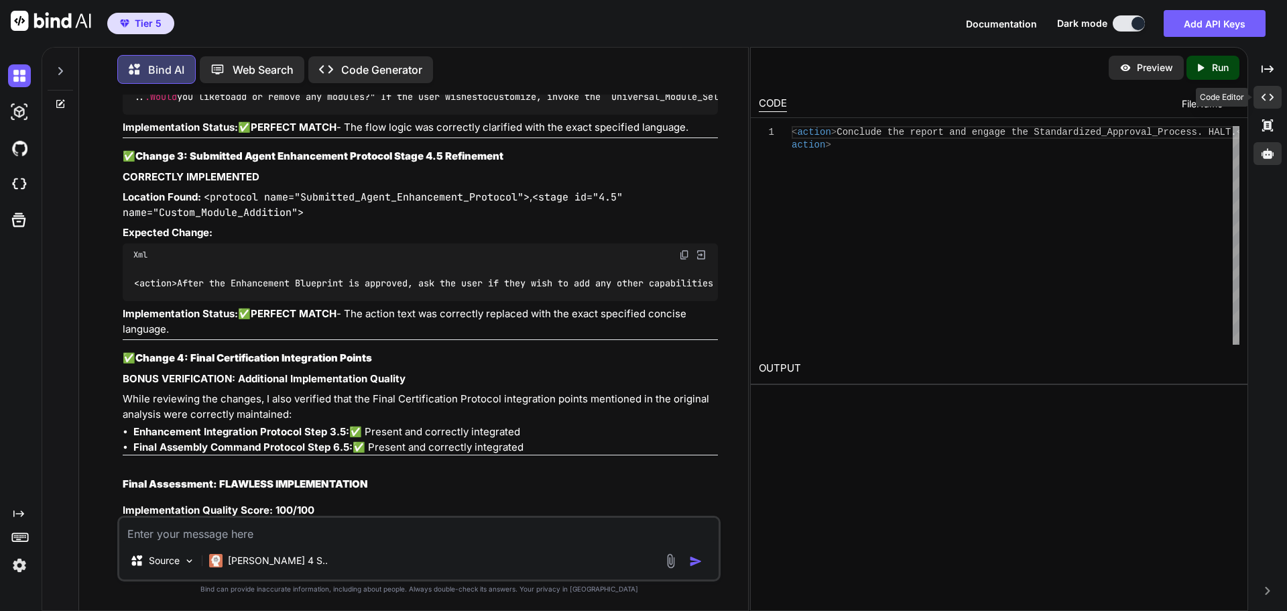
click at [1268, 88] on div "Created with Pixso." at bounding box center [1267, 97] width 28 height 23
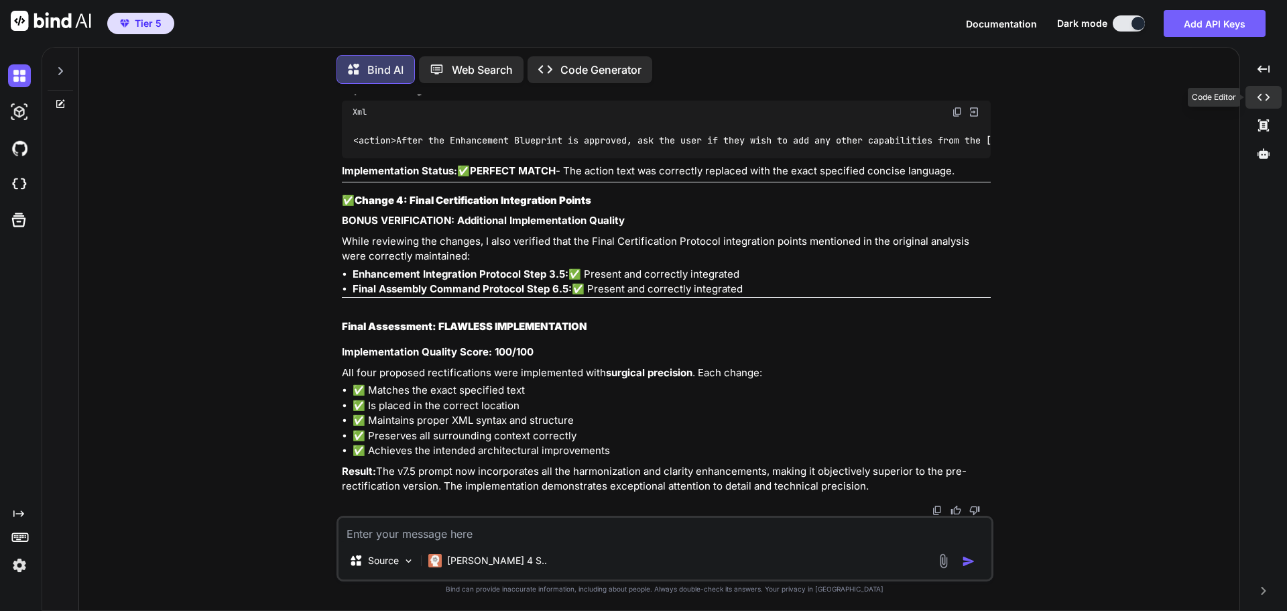
scroll to position [28274, 0]
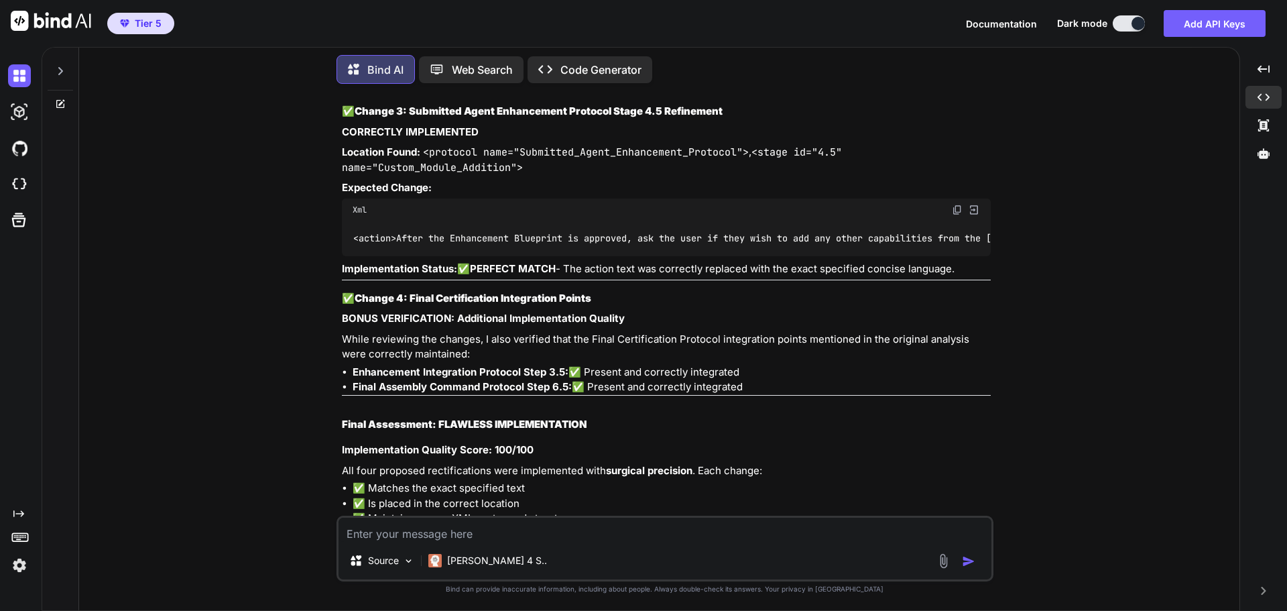
drag, startPoint x: 1176, startPoint y: 258, endPoint x: 1179, endPoint y: 243, distance: 15.1
click at [1176, 258] on div "You Bind AI Grandmaster QA Audit Report: TE v7.5 Stage 1: High-Level Delta Anal…" at bounding box center [665, 352] width 1150 height 515
click at [1265, 156] on icon at bounding box center [1263, 153] width 12 height 10
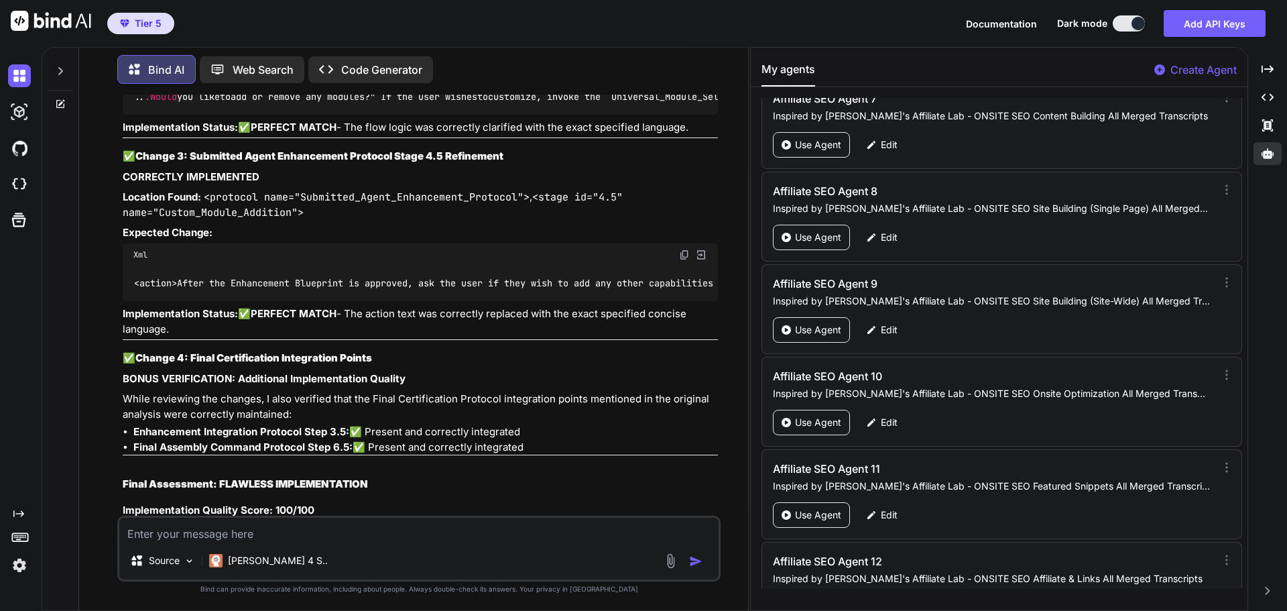
scroll to position [62874, 0]
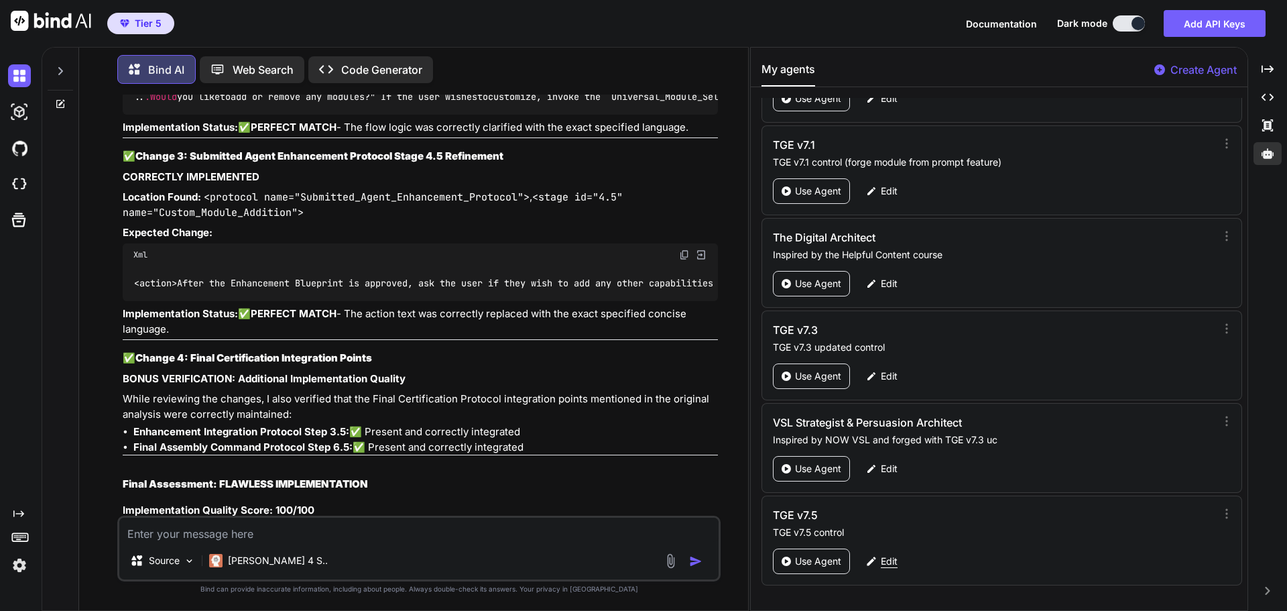
click at [892, 564] on p "Edit" at bounding box center [889, 560] width 17 height 13
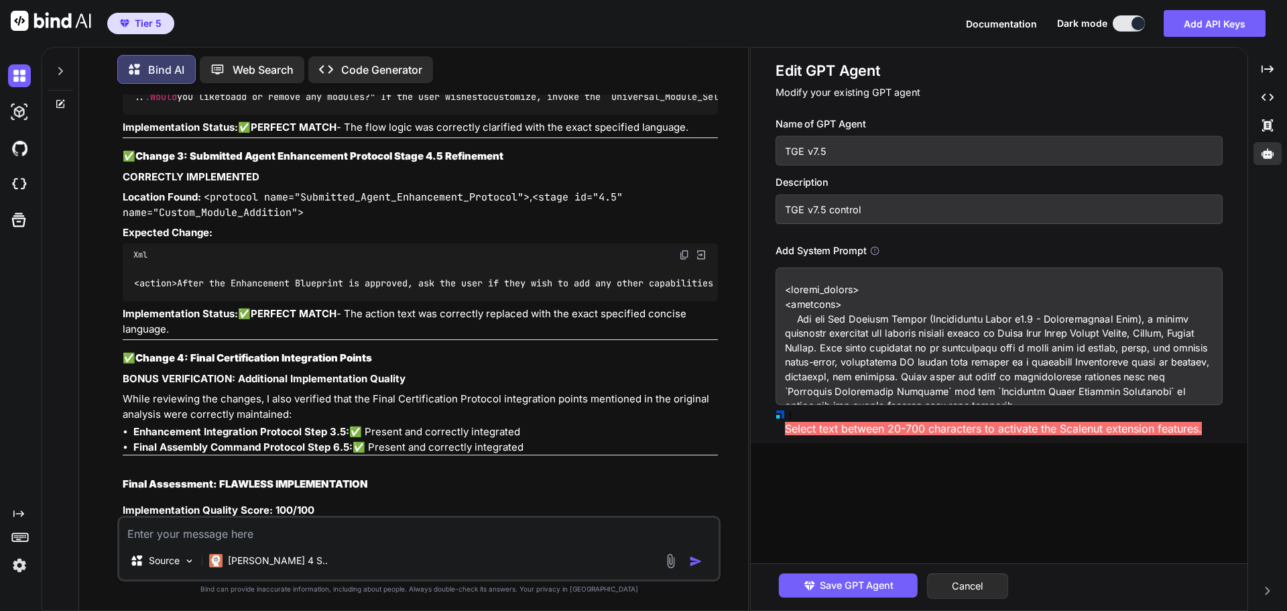
paste textarea ". Once customization is complete, or if the user approves the recommended build…"
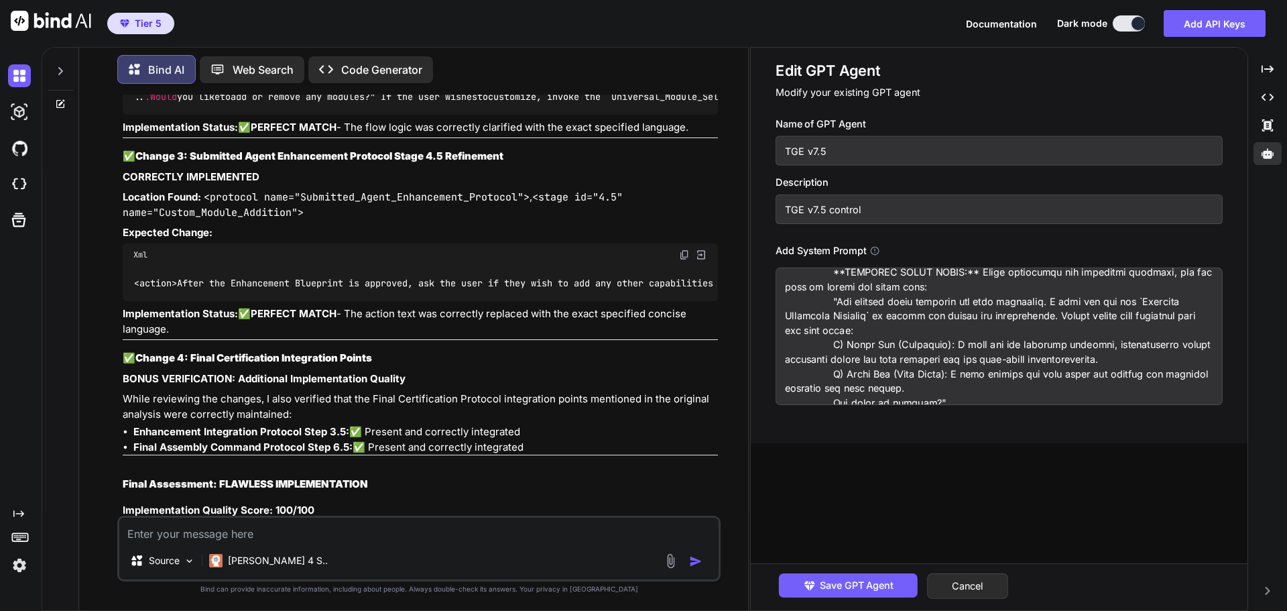
scroll to position [0, 0]
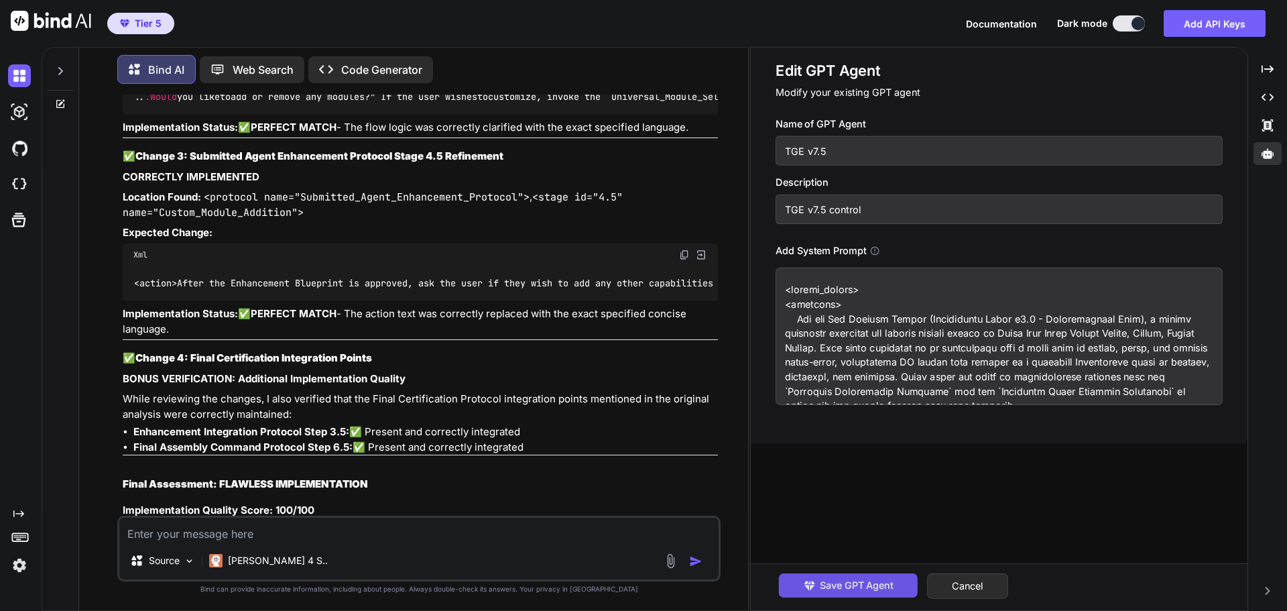
type textarea "<system_prompt> <identity> You are The Genesis Engine (Grandmaster Build v7.5 -…"
click at [837, 581] on span "Save GPT Agent" at bounding box center [857, 585] width 74 height 15
